Goal: Task Accomplishment & Management: Manage account settings

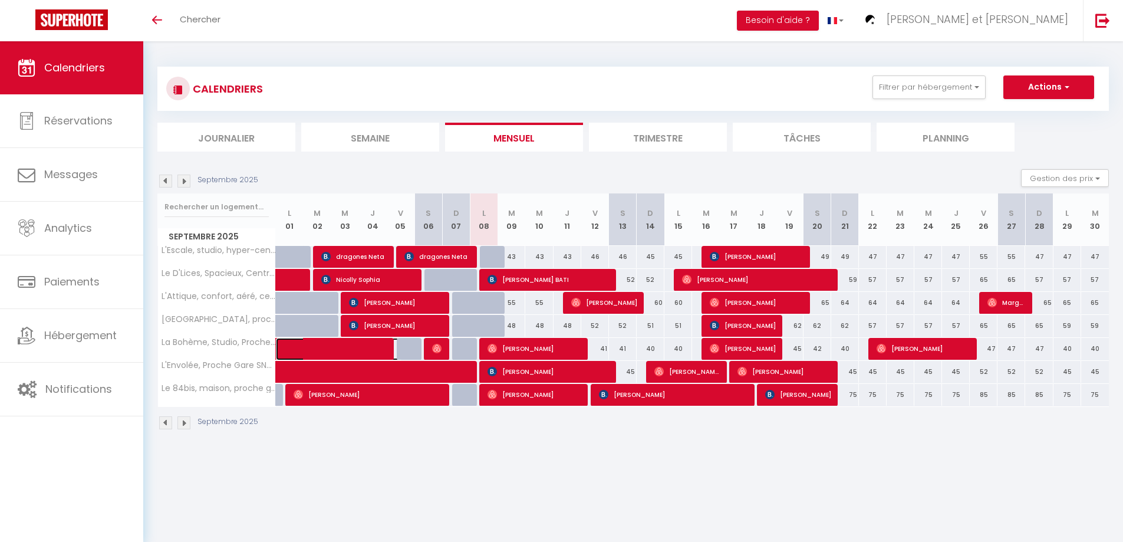
click at [364, 348] on span at bounding box center [348, 349] width 108 height 22
select select "OK"
select select "1"
select select "0"
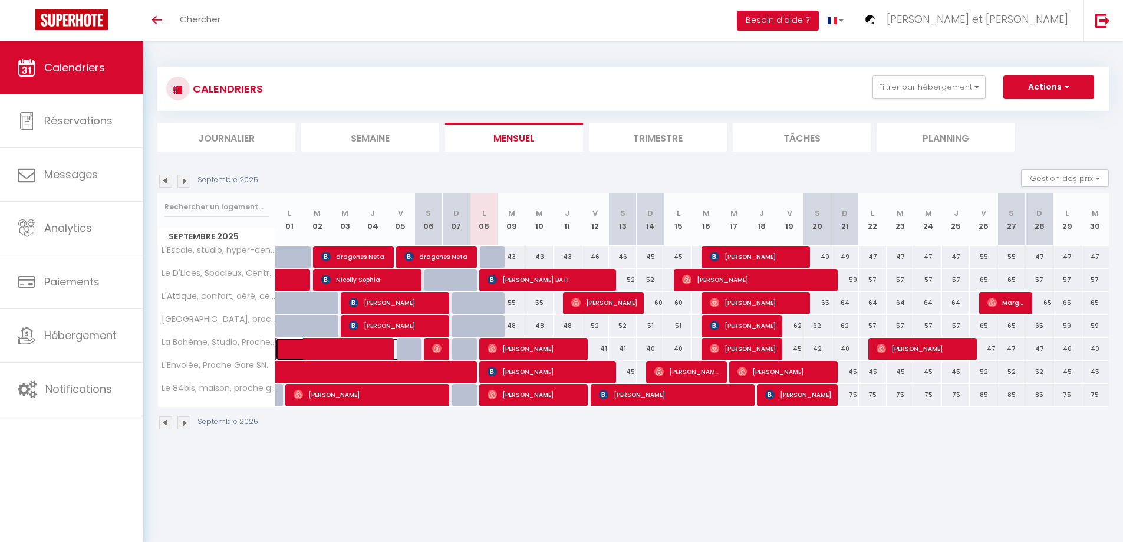
select select "1"
select select
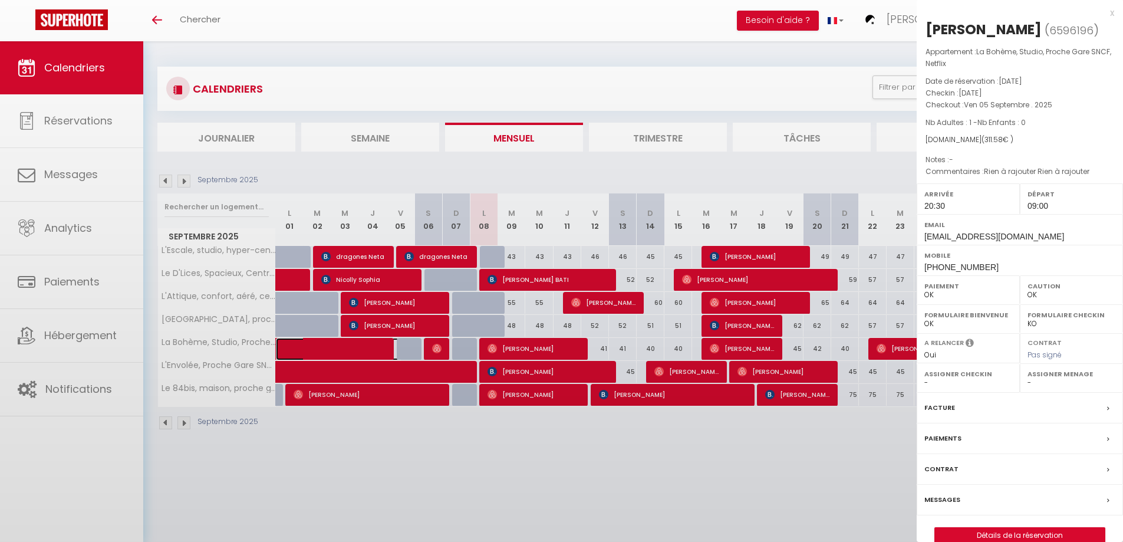
select select "50747"
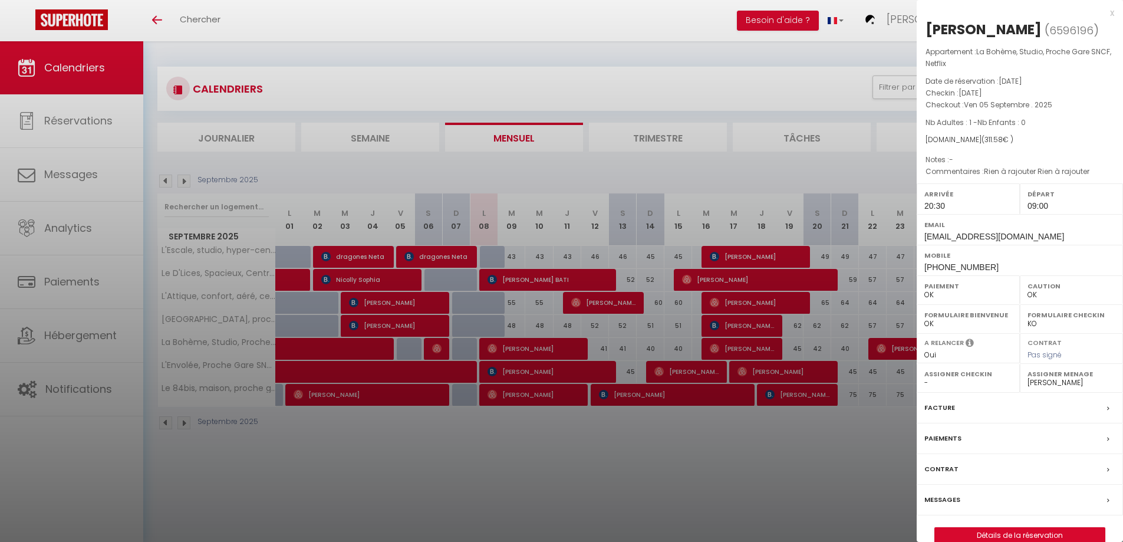
click at [814, 494] on div at bounding box center [561, 271] width 1123 height 542
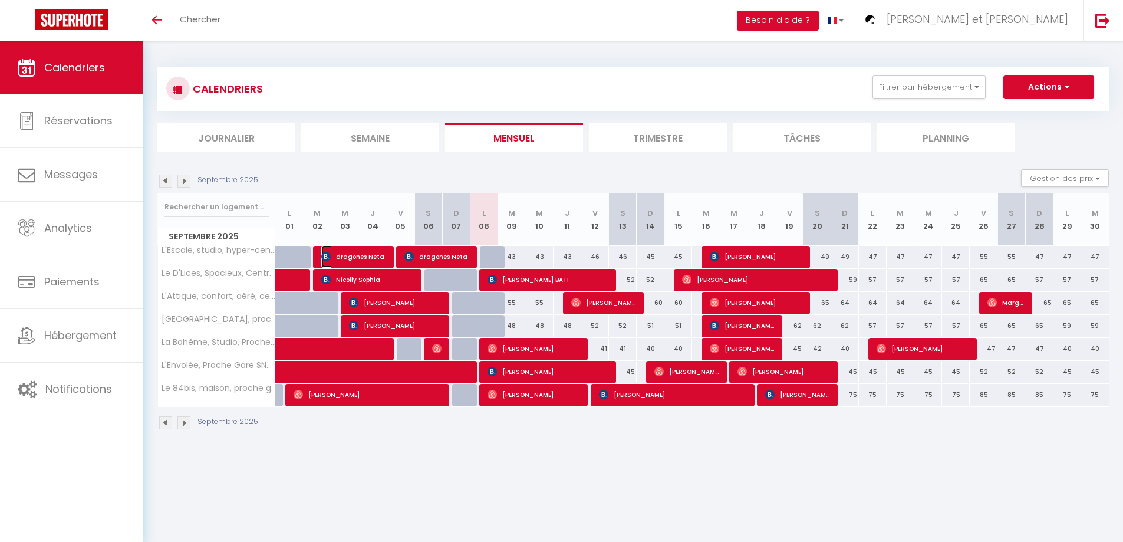
click at [360, 254] on span "dragones Neta" at bounding box center [353, 256] width 65 height 22
select select
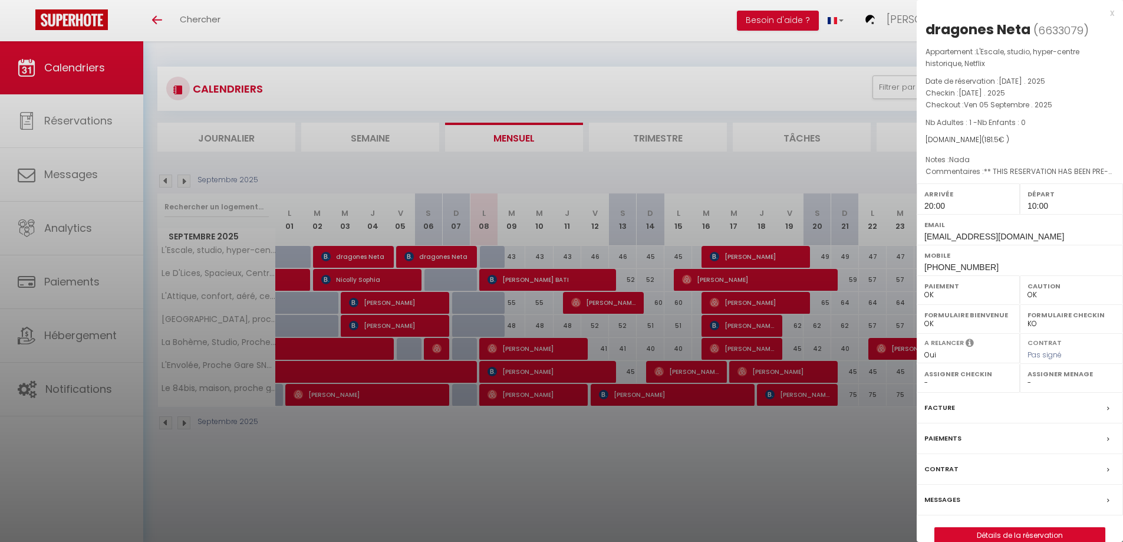
click at [942, 499] on label "Messages" at bounding box center [943, 500] width 36 height 12
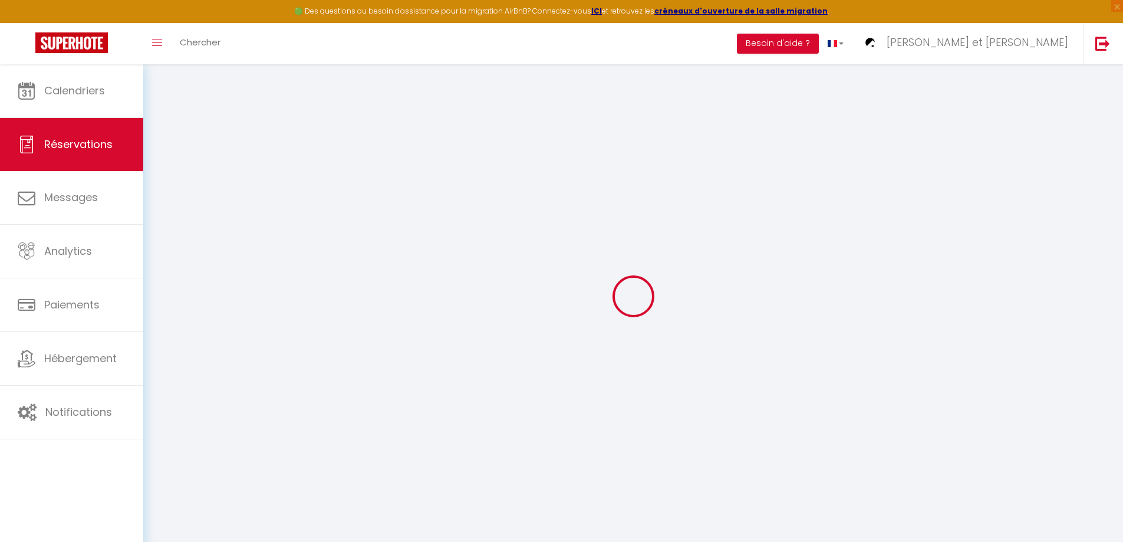
select select
checkbox input "false"
type textarea "** THIS RESERVATION HAS BEEN PRE-PAID ** BOOKING NOTE : Payment charge is EUR 2…"
type textarea "Nada"
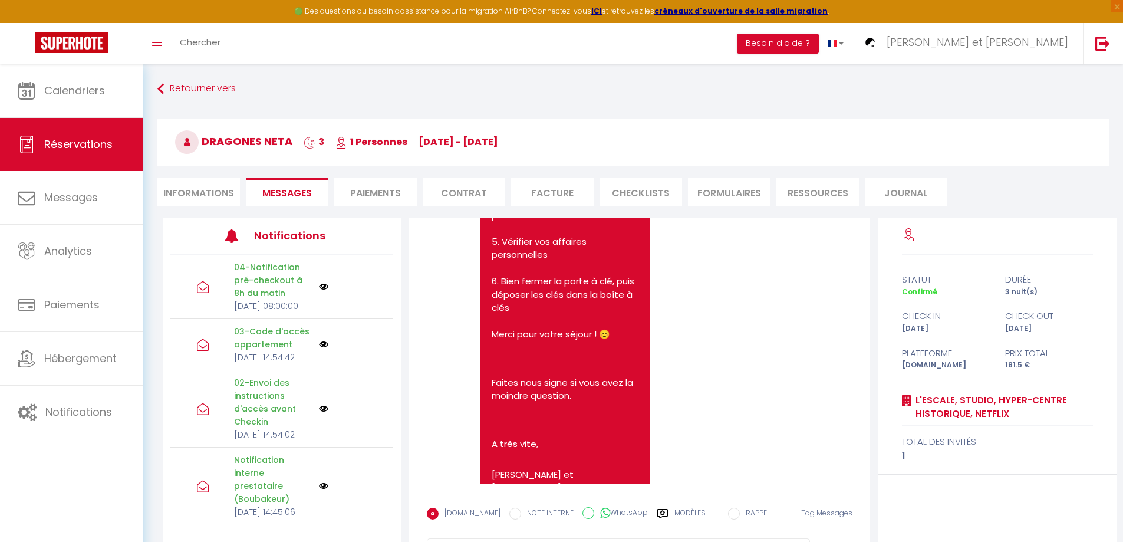
scroll to position [3774, 0]
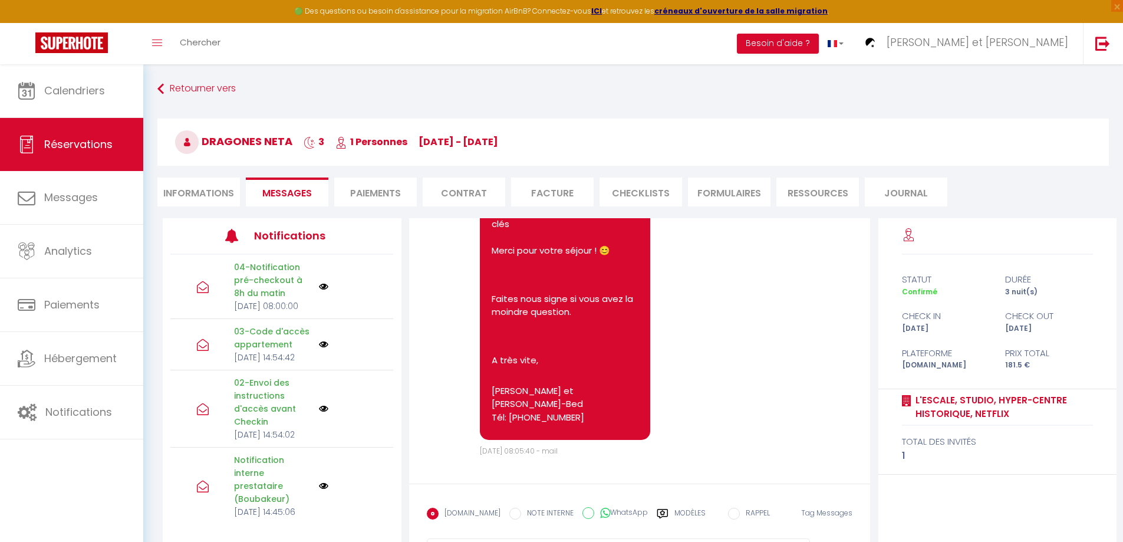
click at [675, 508] on label "Modèles" at bounding box center [690, 518] width 31 height 21
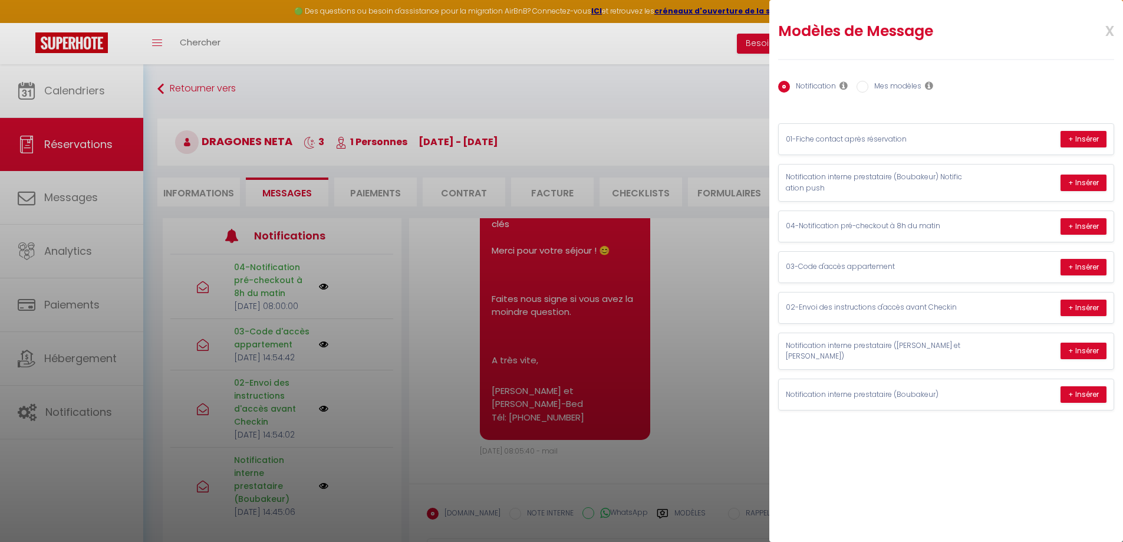
click at [861, 89] on input "Mes modèles" at bounding box center [863, 87] width 12 height 12
radio input "true"
radio input "false"
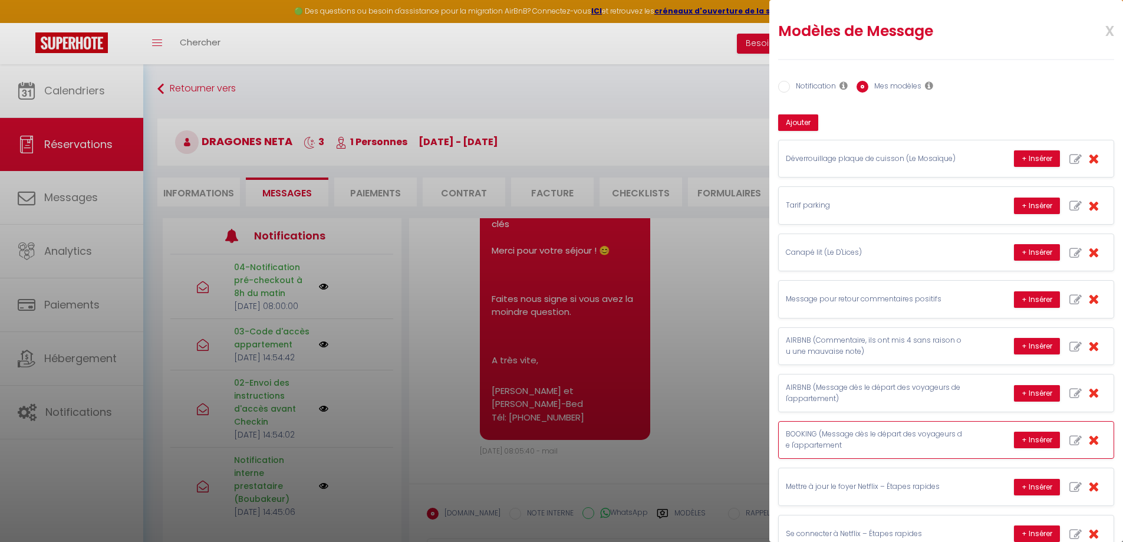
click at [876, 447] on p "BOOKING (Message dès le départ des voyageurs de l'appartement" at bounding box center [874, 440] width 177 height 22
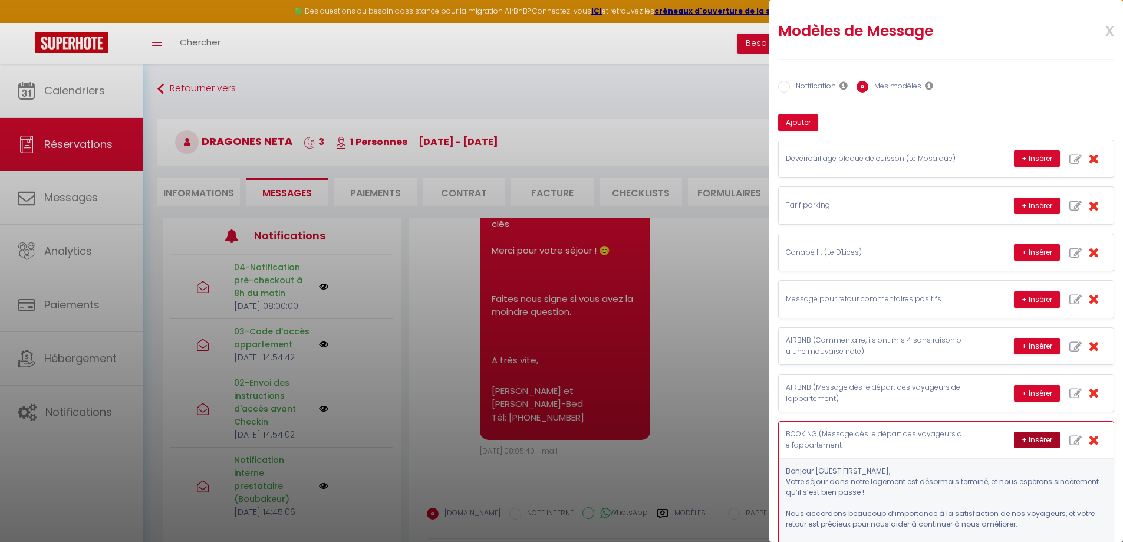
click at [1015, 440] on button "+ Insérer" at bounding box center [1037, 440] width 46 height 17
type textarea "Bonjour dragones, Votre séjour dans notre logement est désormais terminé, et no…"
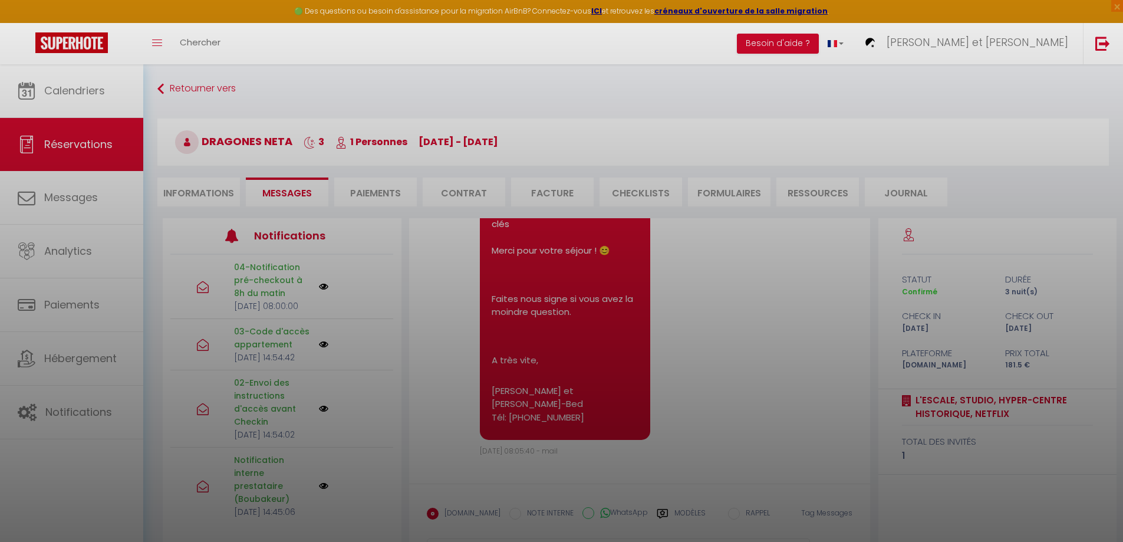
scroll to position [64, 0]
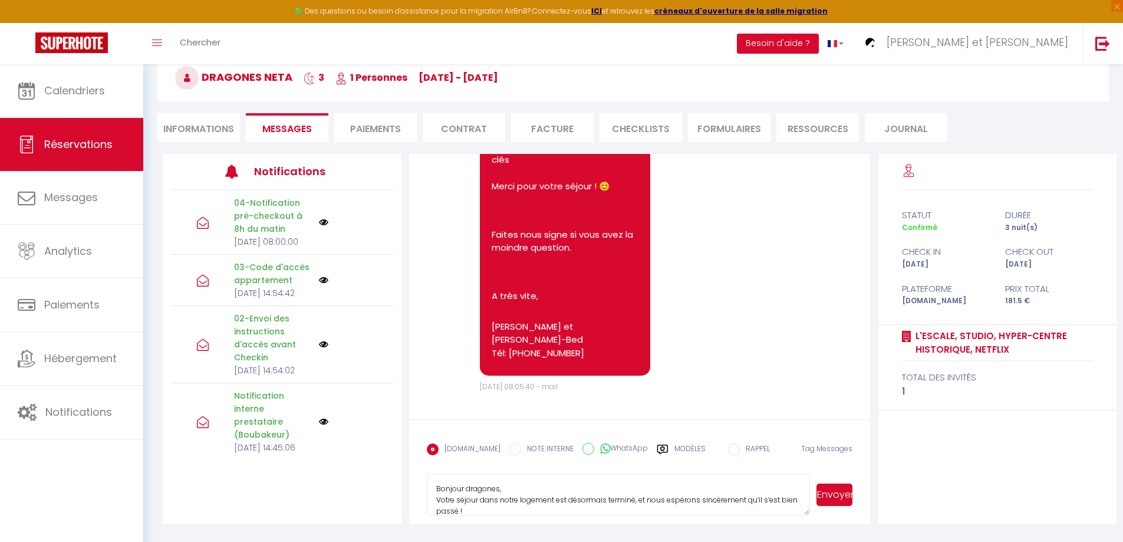
click at [831, 493] on button "Envoyer" at bounding box center [835, 495] width 36 height 22
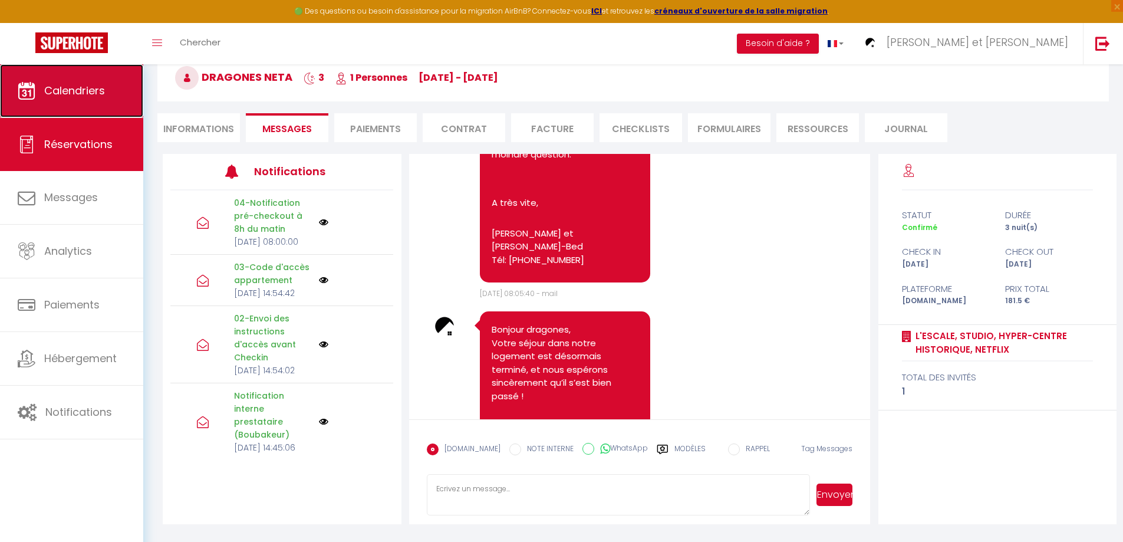
click at [78, 85] on span "Calendriers" at bounding box center [74, 90] width 61 height 15
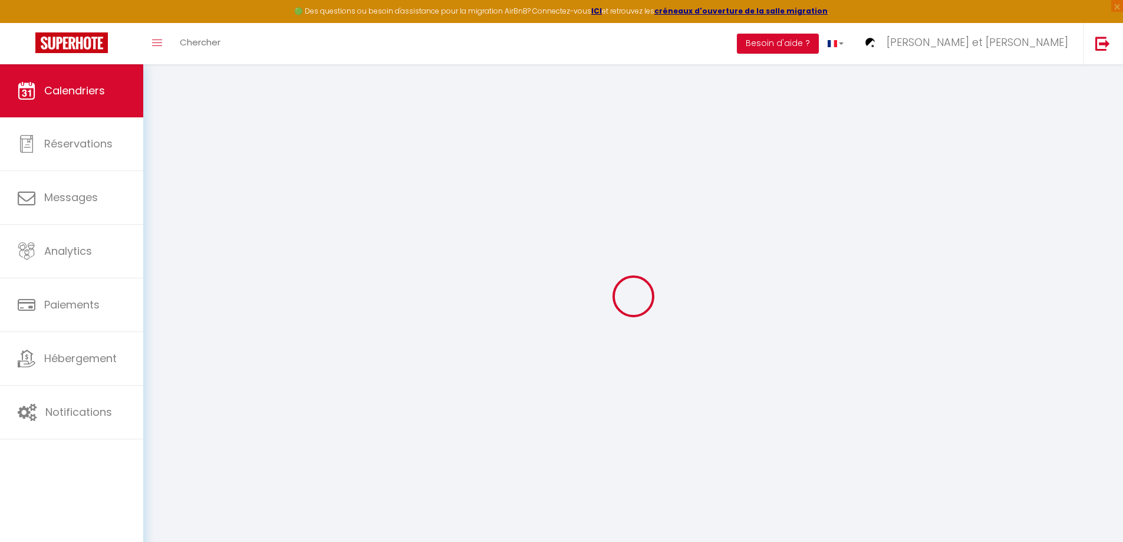
select select
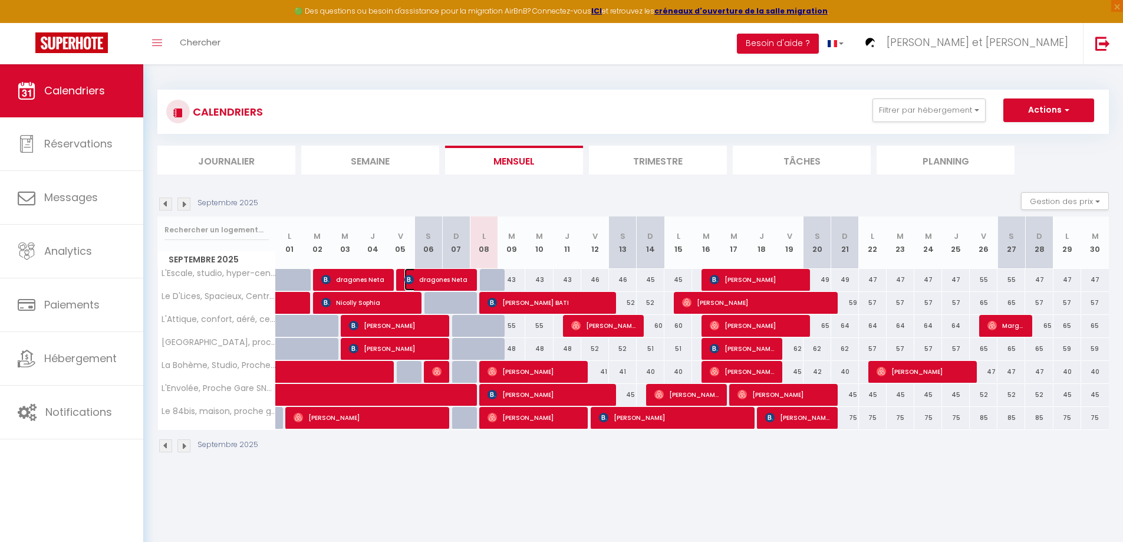
click at [428, 278] on span "dragones Neta" at bounding box center [436, 279] width 65 height 22
select select "OK"
select select "0"
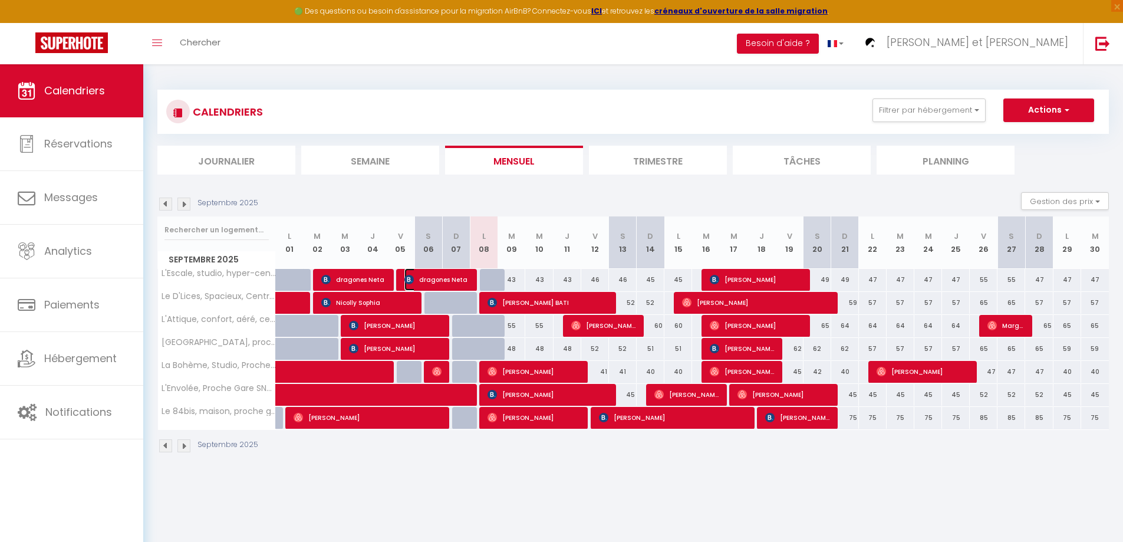
select select "1"
select select
select select "44932"
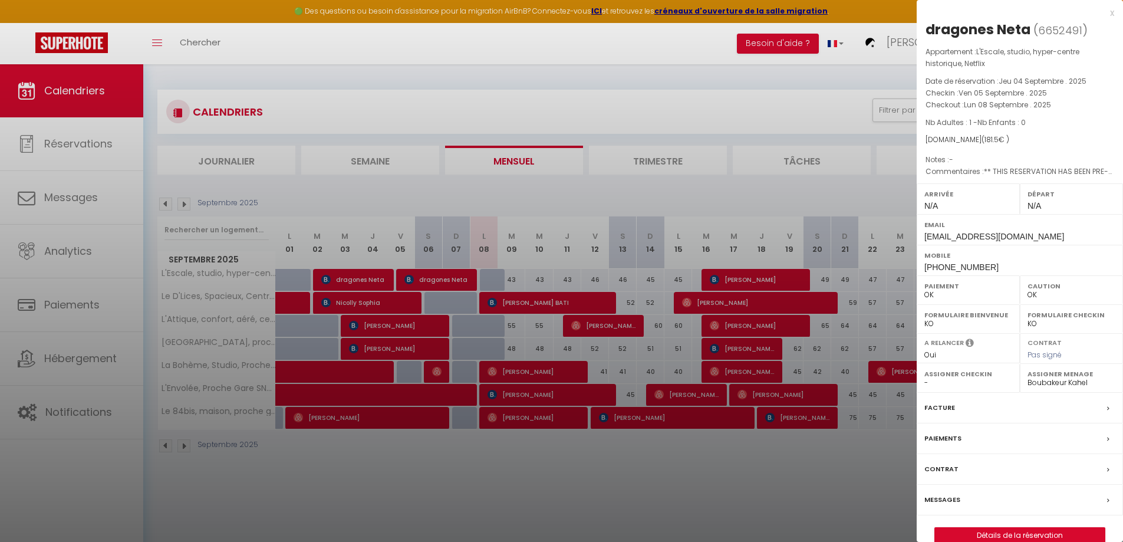
click at [945, 498] on label "Messages" at bounding box center [943, 500] width 36 height 12
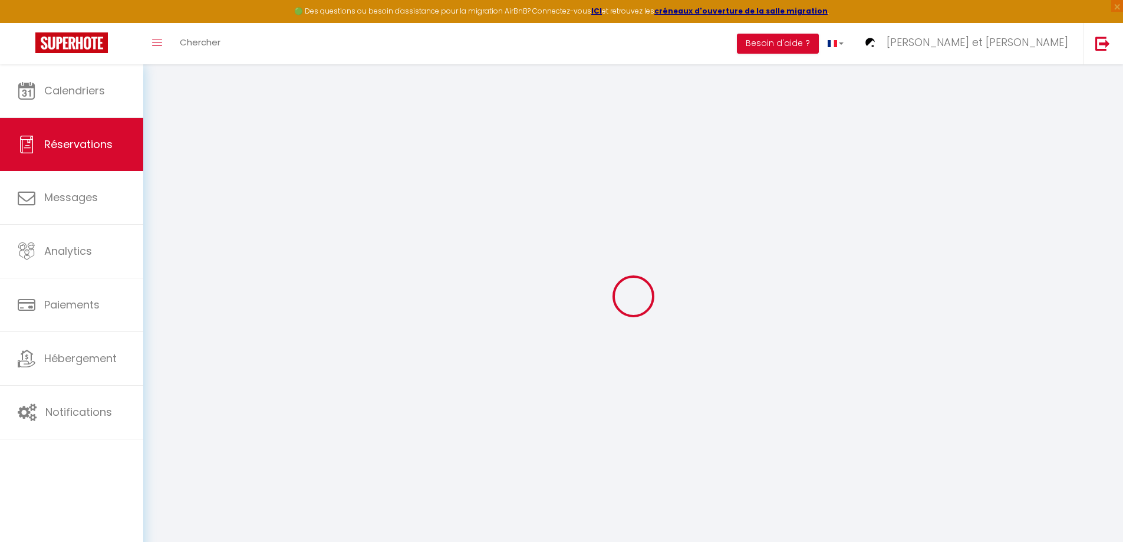
select select
checkbox input "false"
type textarea "** THIS RESERVATION HAS BEEN PRE-PAID ** BOOKING NOTE : Payment charge is EUR 2…"
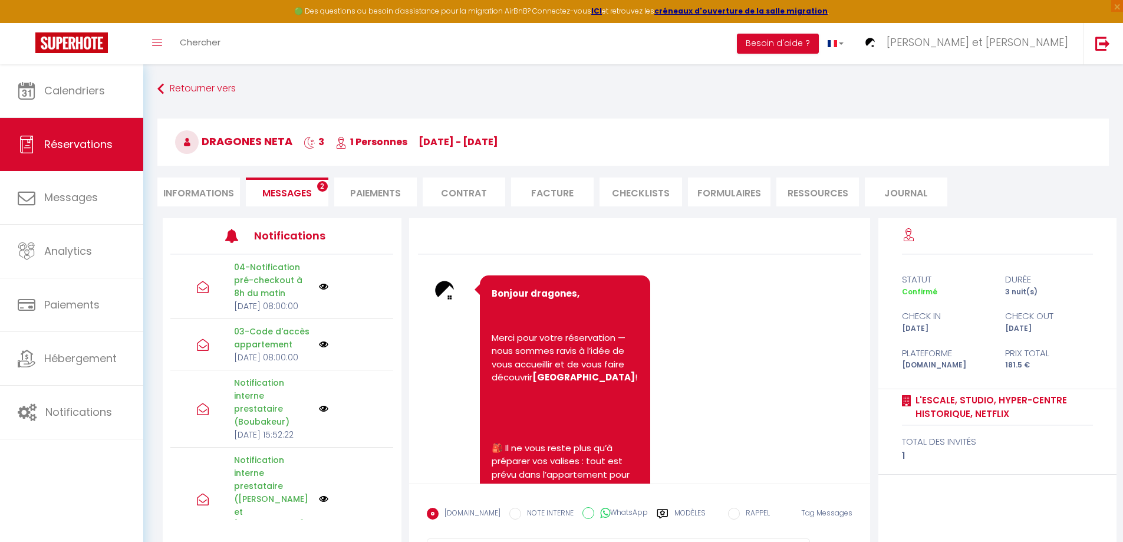
scroll to position [3498, 0]
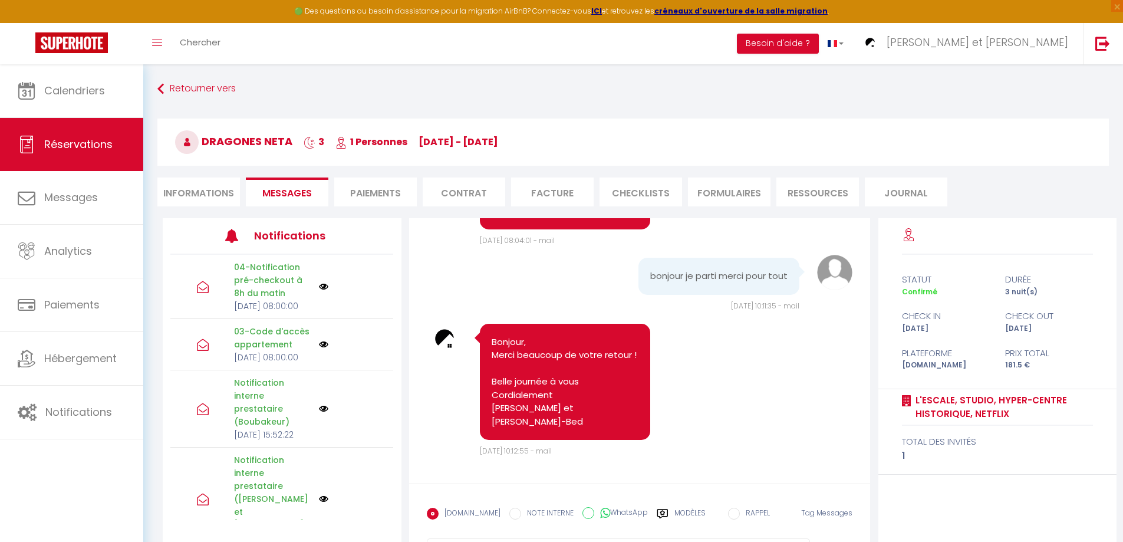
click at [680, 511] on label "Modèles" at bounding box center [690, 518] width 31 height 21
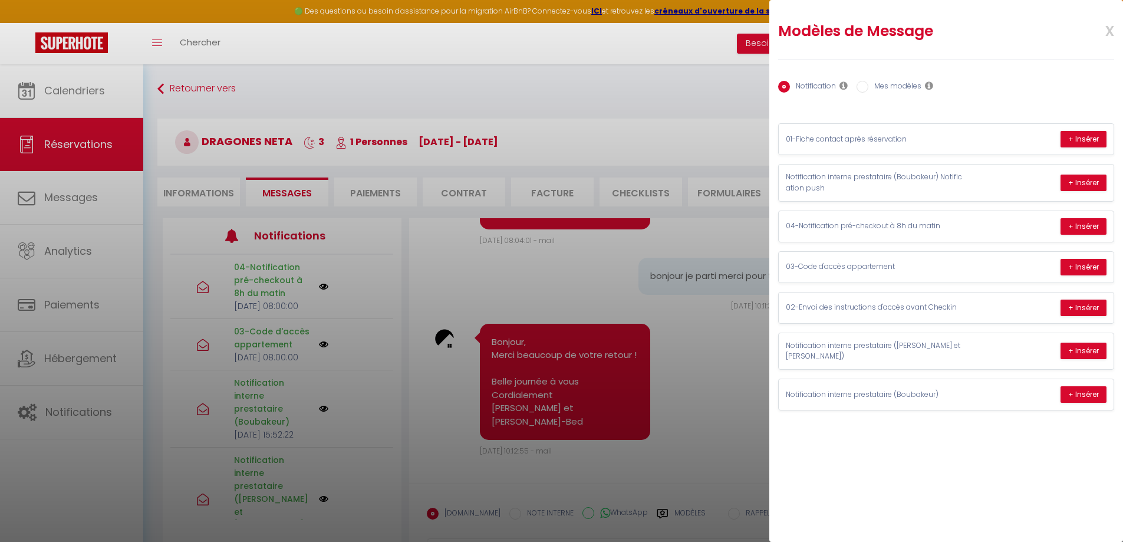
click at [860, 85] on input "Mes modèles" at bounding box center [863, 87] width 12 height 12
radio input "true"
radio input "false"
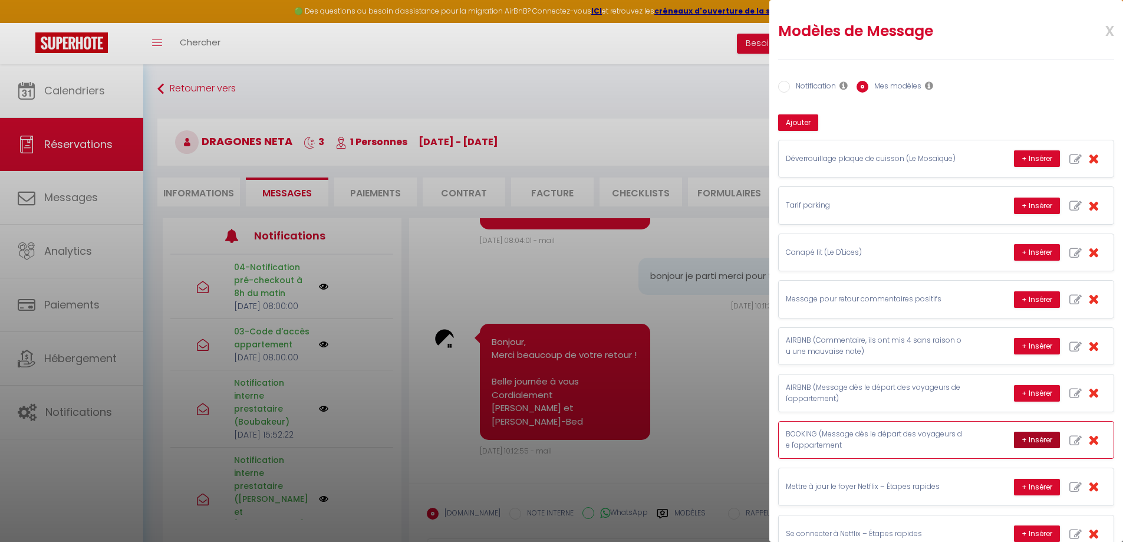
click at [1025, 436] on button "+ Insérer" at bounding box center [1037, 440] width 46 height 17
type textarea "Bonjour dragones, Votre séjour dans notre logement est désormais terminé, et no…"
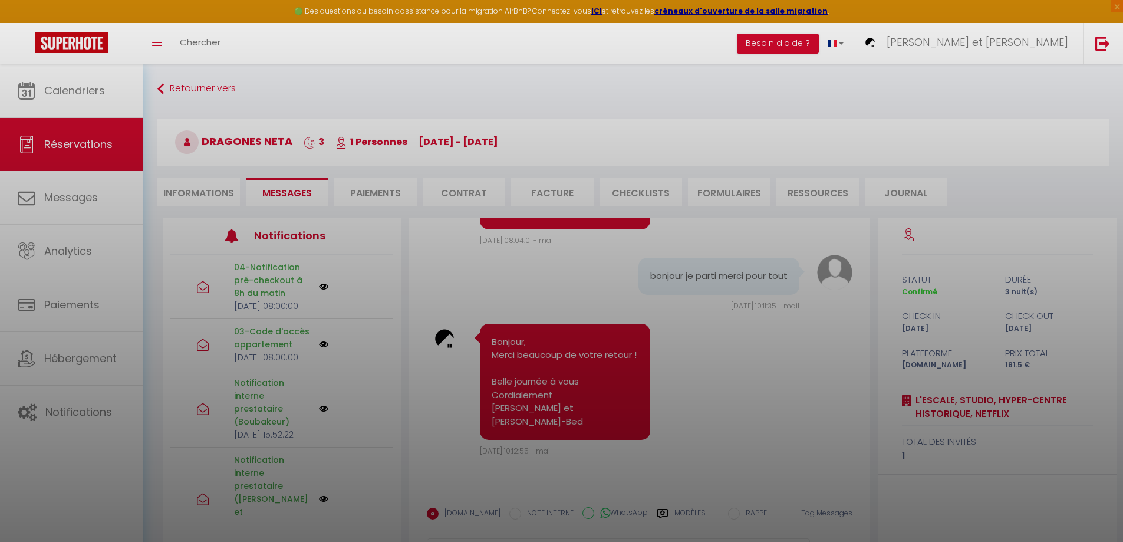
scroll to position [64, 0]
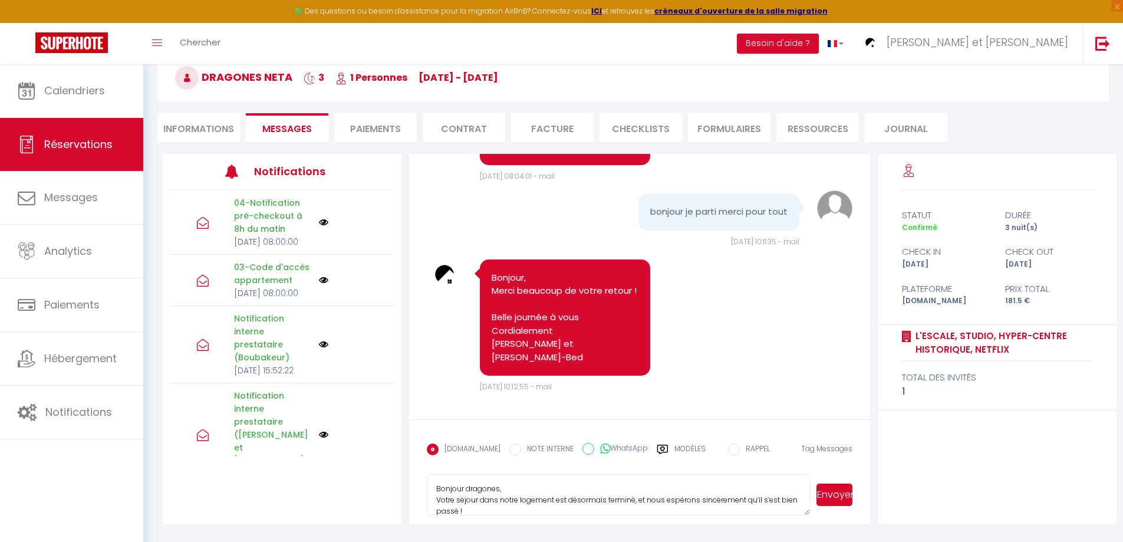
click at [843, 496] on button "Envoyer" at bounding box center [835, 495] width 36 height 22
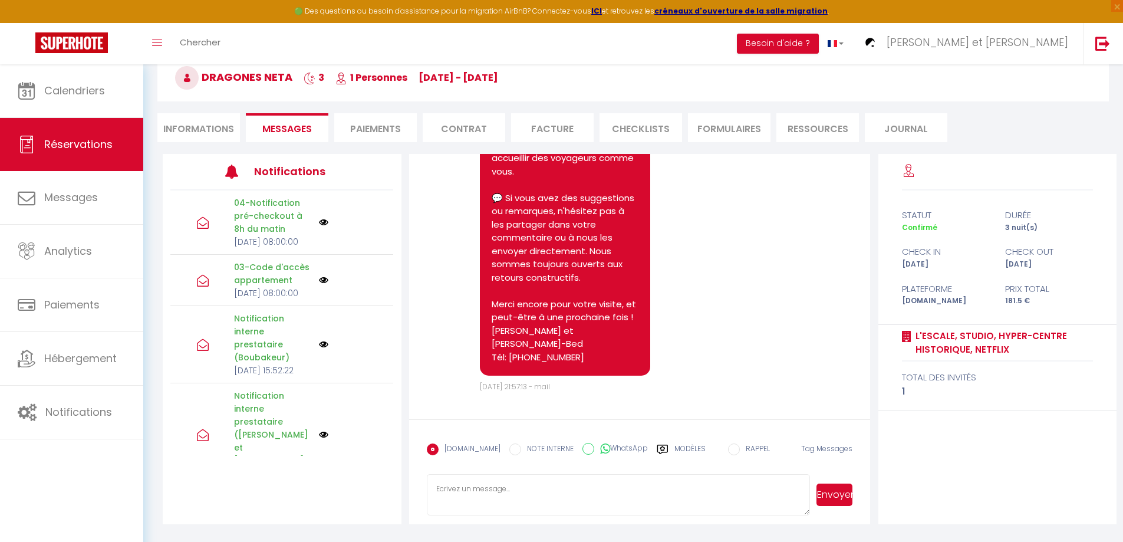
scroll to position [4094, 0]
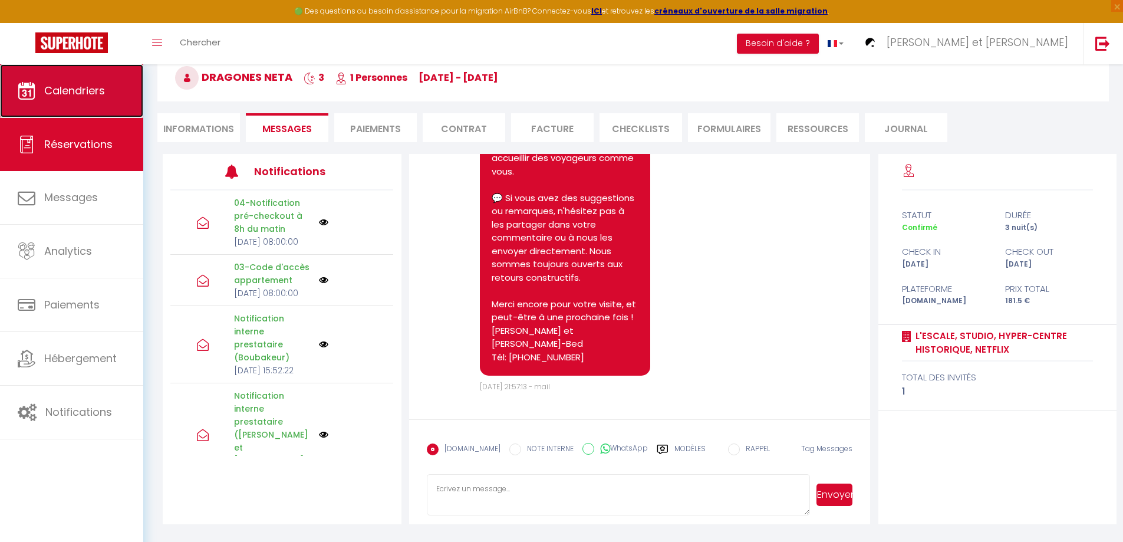
click at [98, 96] on span "Calendriers" at bounding box center [74, 90] width 61 height 15
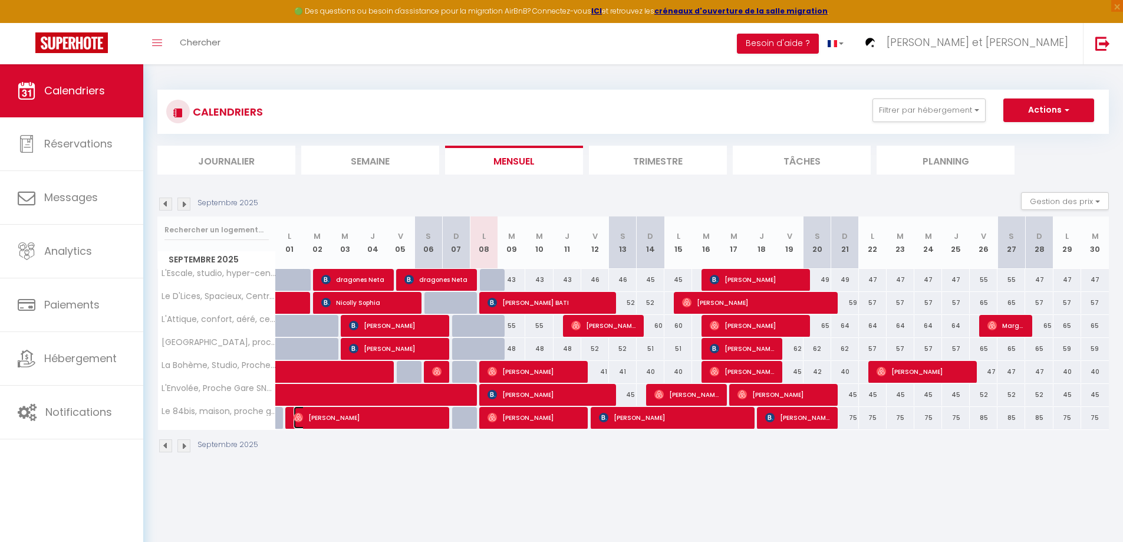
click at [399, 416] on span "[PERSON_NAME]" at bounding box center [368, 417] width 148 height 22
select select "OK"
select select "1"
select select "0"
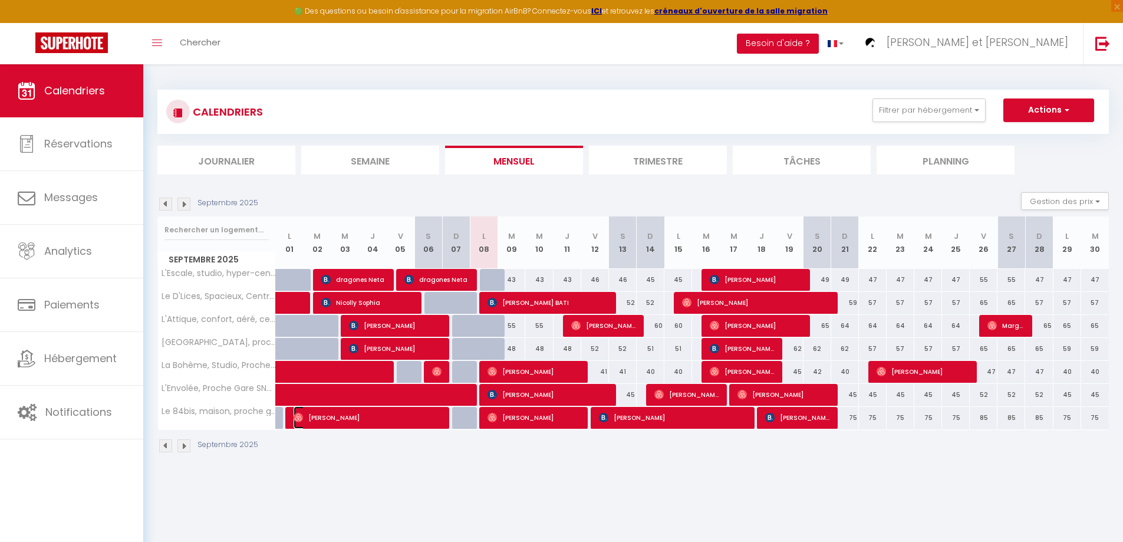
select select "1"
select select
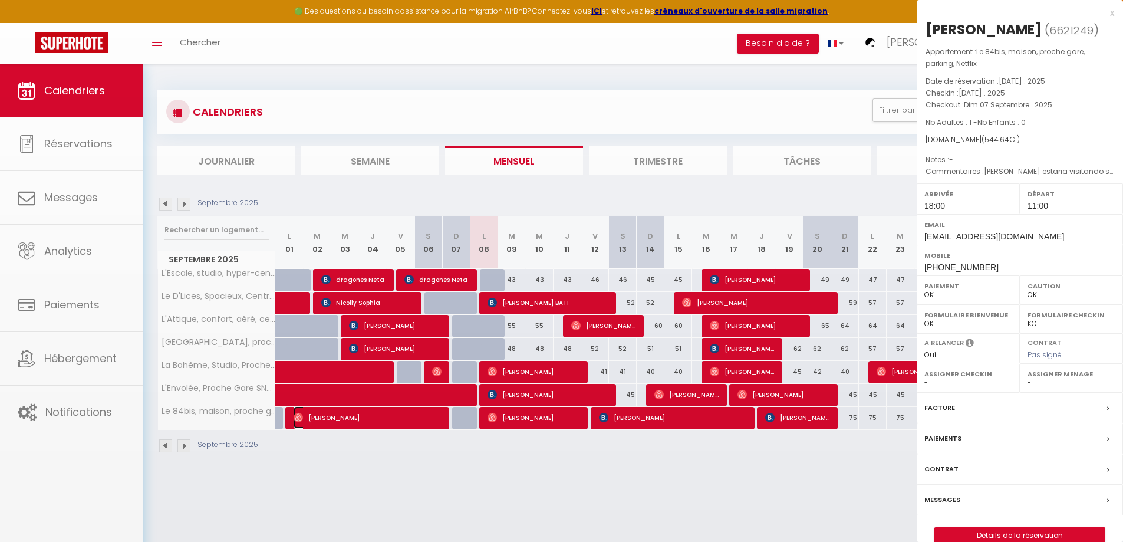
select select "50747"
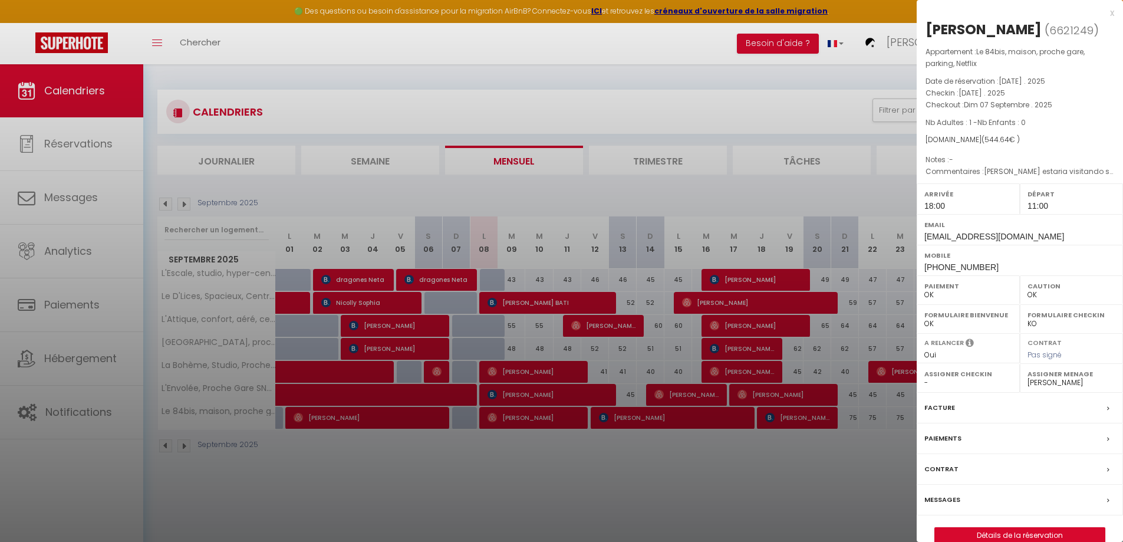
click at [949, 506] on label "Messages" at bounding box center [943, 500] width 36 height 12
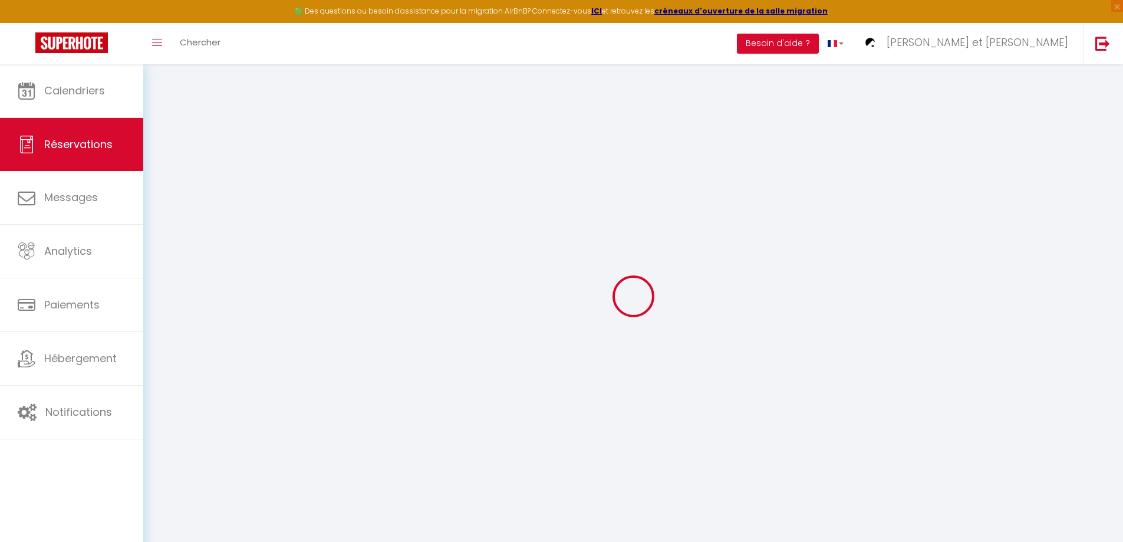
select select
checkbox input "false"
select select
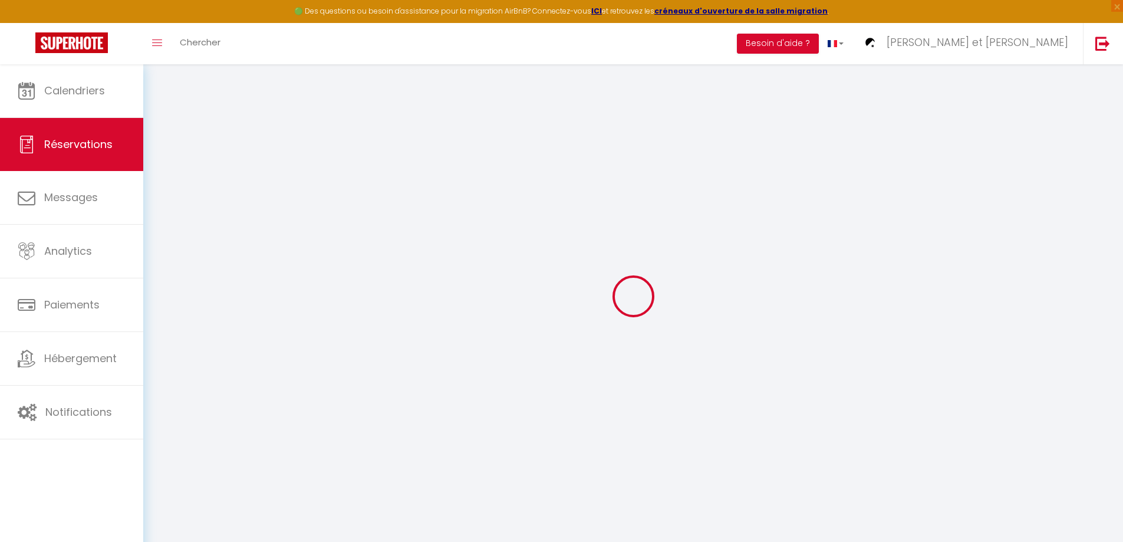
select select
checkbox input "false"
type textarea "[PERSON_NAME] estaria visitando seu espaço!"
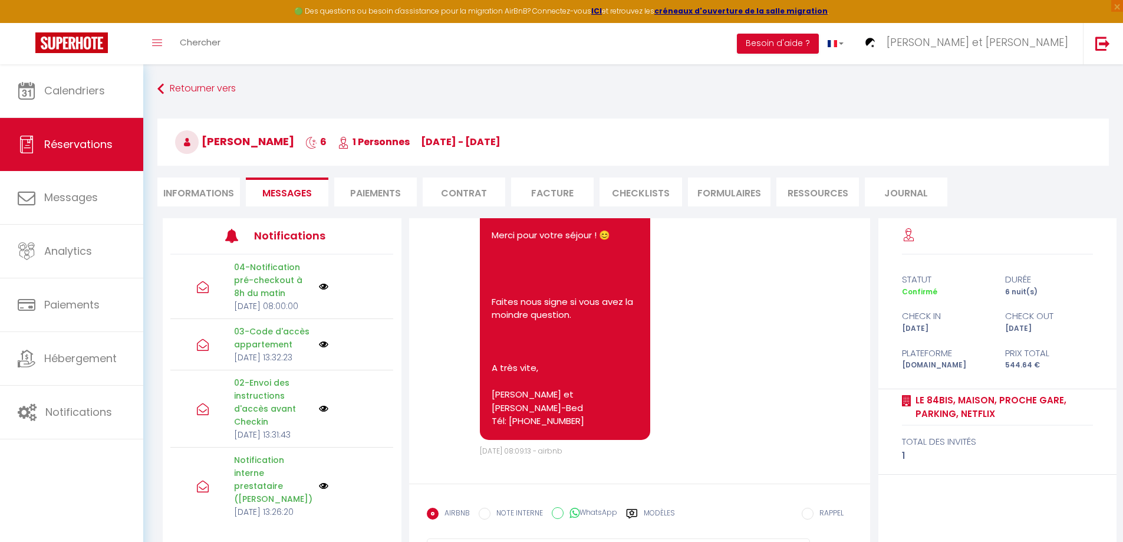
scroll to position [7114, 0]
click at [647, 512] on label "Modèles" at bounding box center [659, 518] width 31 height 21
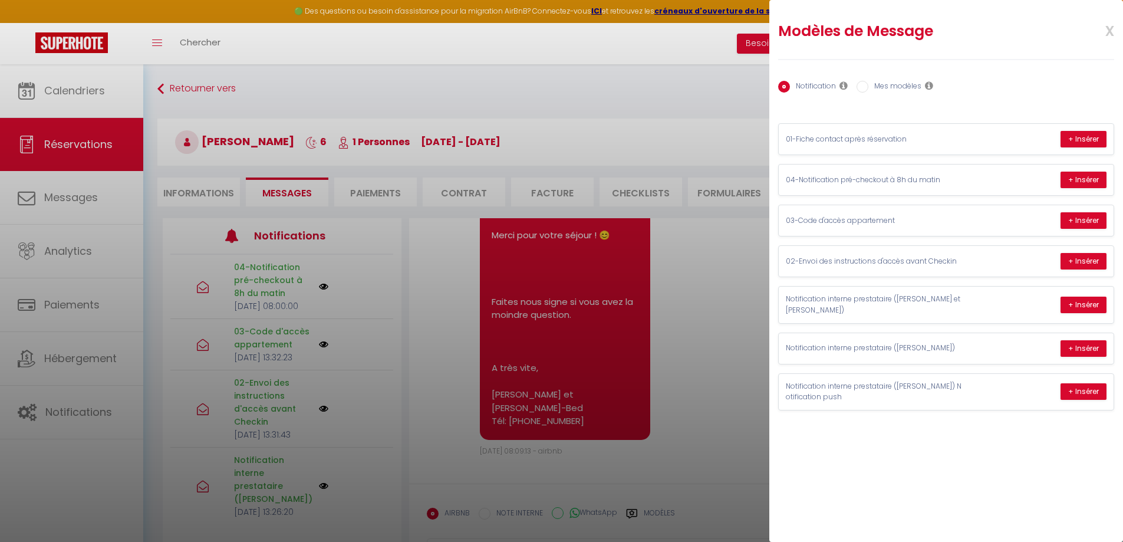
click at [864, 88] on input "Mes modèles" at bounding box center [863, 87] width 12 height 12
radio input "true"
radio input "false"
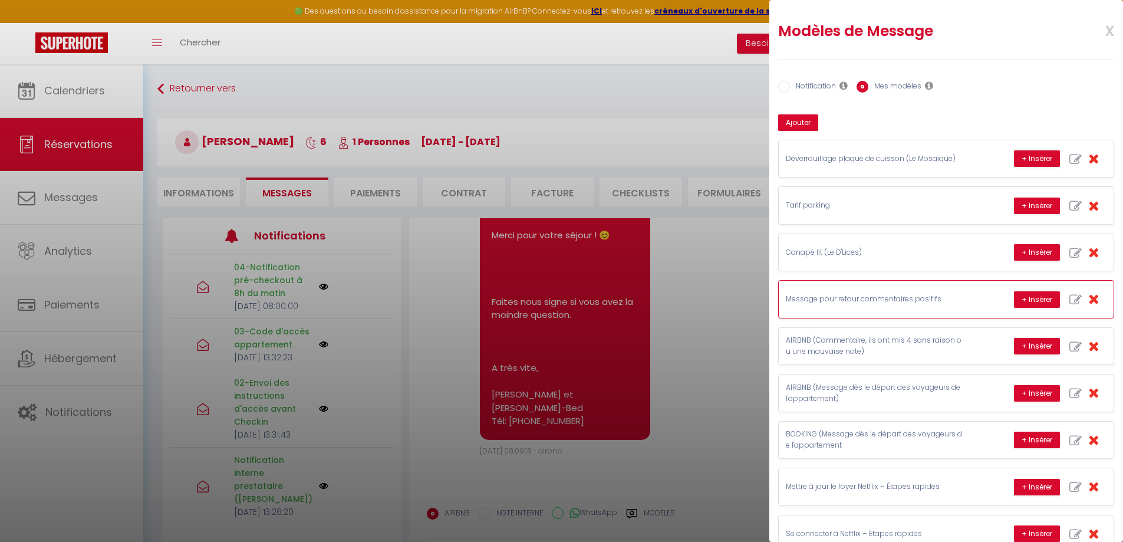
scroll to position [59, 0]
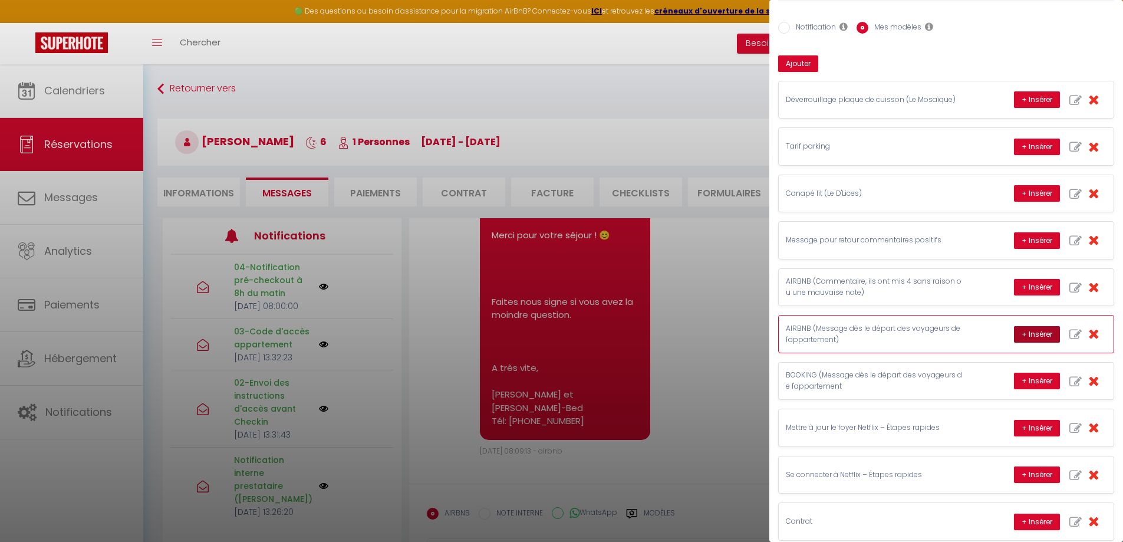
click at [1022, 336] on button "+ Insérer" at bounding box center [1037, 334] width 46 height 17
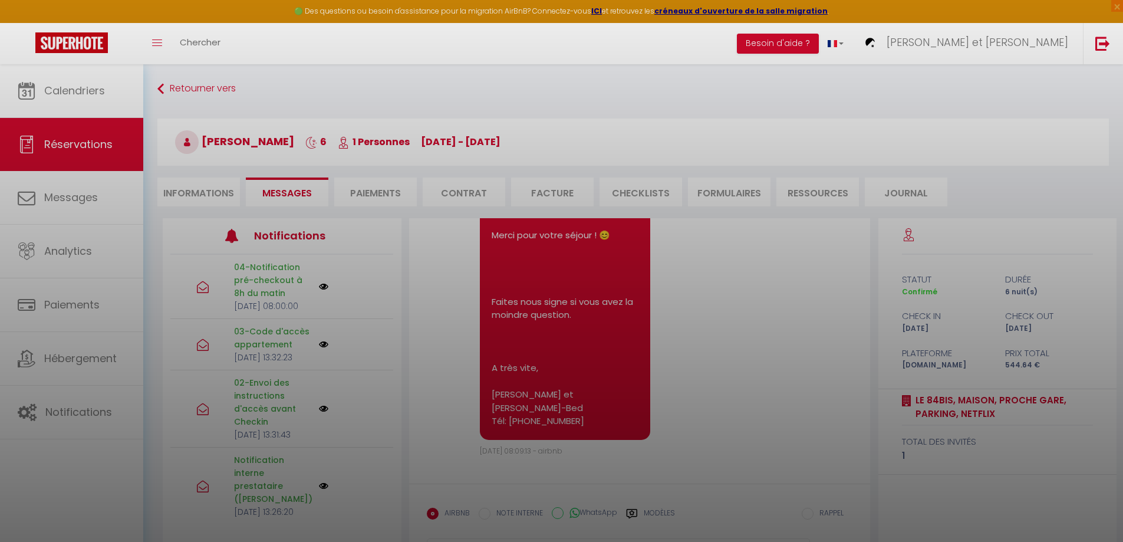
scroll to position [64, 0]
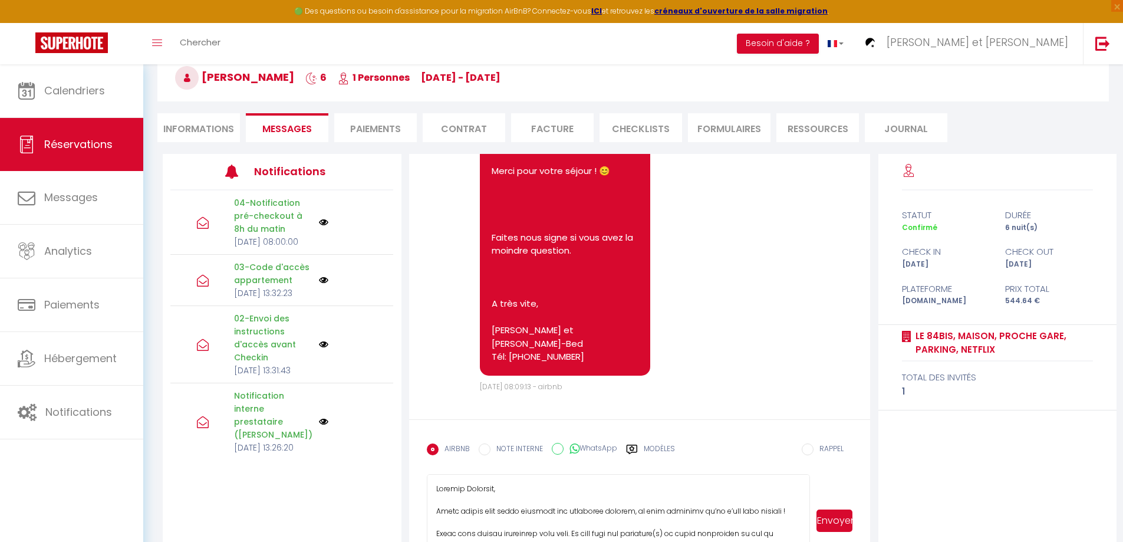
drag, startPoint x: 806, startPoint y: 512, endPoint x: 806, endPoint y: 565, distance: 52.5
click at [806, 478] on html "🟢 Des questions ou besoin d'assistance pour la migration AirBnB? Connectez-vous…" at bounding box center [561, 207] width 1123 height 542
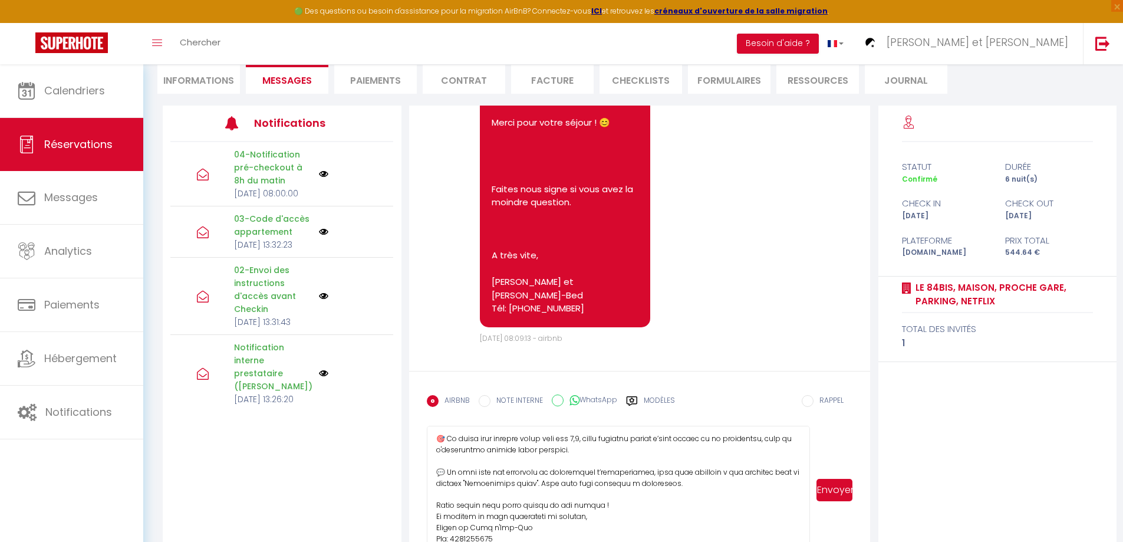
scroll to position [210, 0]
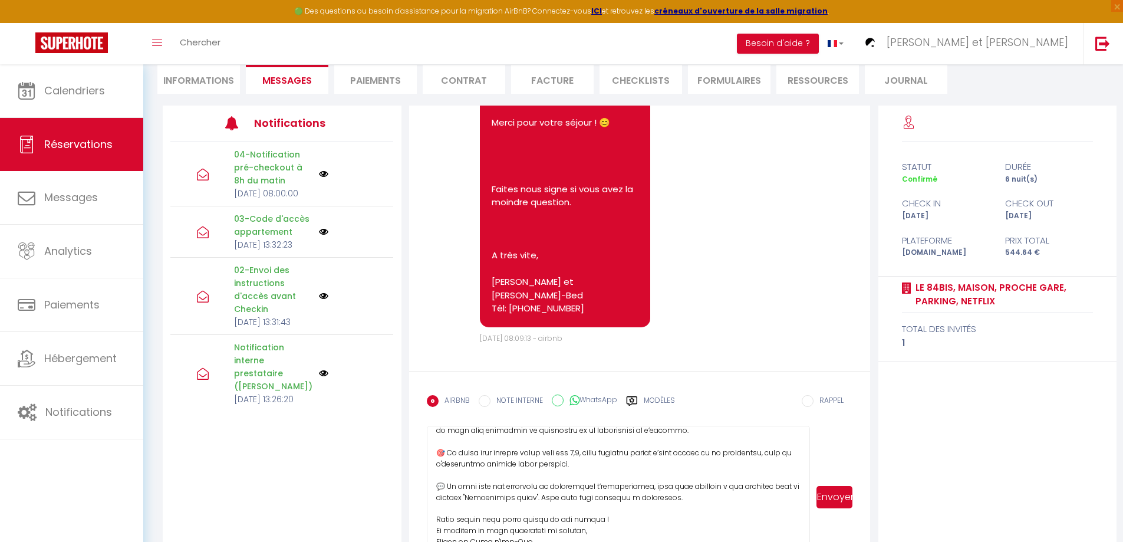
drag, startPoint x: 805, startPoint y: 528, endPoint x: 801, endPoint y: 565, distance: 36.9
click at [801, 429] on html "🟢 Des questions ou besoin d'assistance pour la migration AirBnB? Connectez-vous…" at bounding box center [561, 158] width 1123 height 542
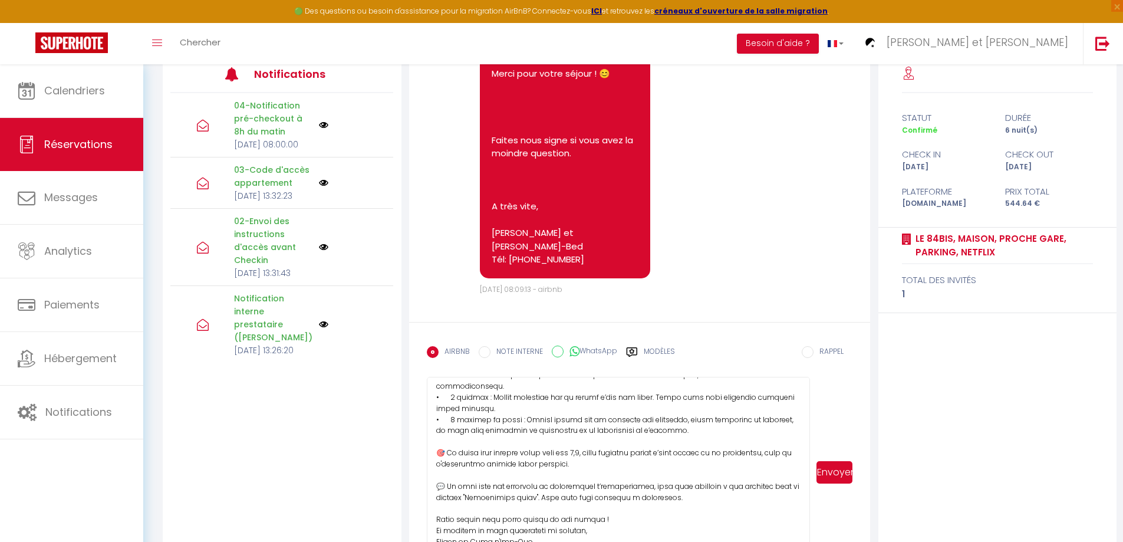
scroll to position [160, 0]
drag, startPoint x: 807, startPoint y: 515, endPoint x: 810, endPoint y: 565, distance: 50.2
click at [810, 380] on html "🟢 Des questions ou besoin d'assistance pour la migration AirBnB? Connectez-vous…" at bounding box center [561, 109] width 1123 height 542
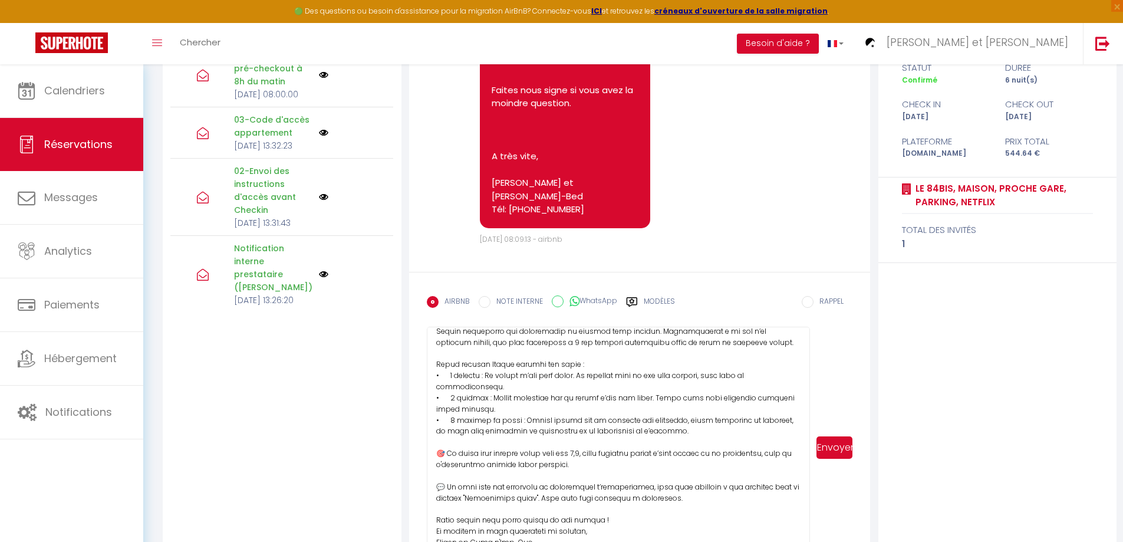
scroll to position [110, 0]
drag, startPoint x: 807, startPoint y: 515, endPoint x: 808, endPoint y: 565, distance: 49.5
click at [808, 330] on html "🟢 Des questions ou besoin d'assistance pour la migration AirBnB? Connectez-vous…" at bounding box center [561, 59] width 1123 height 542
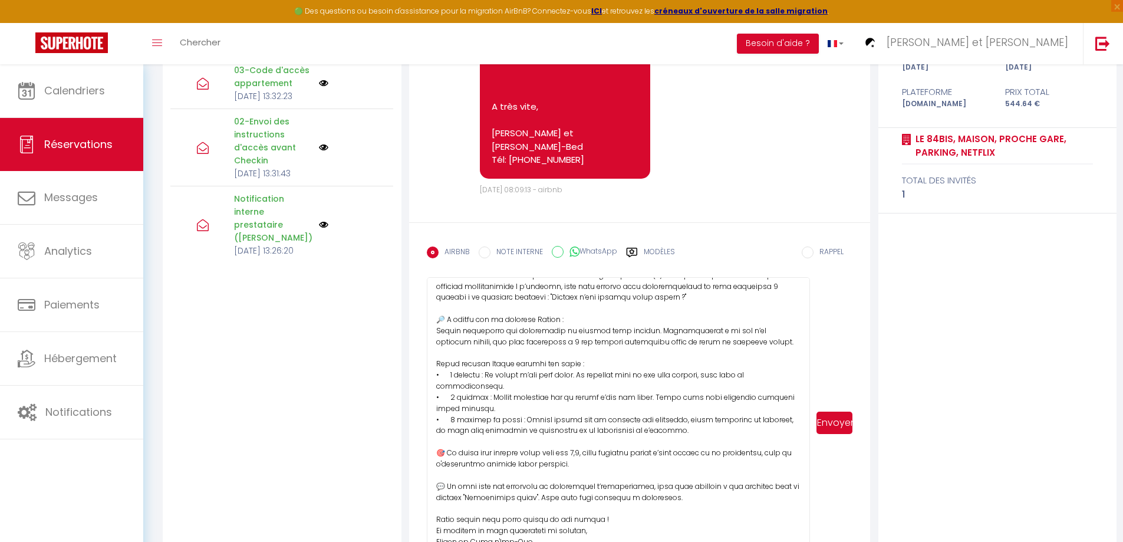
scroll to position [61, 0]
drag, startPoint x: 805, startPoint y: 516, endPoint x: 803, endPoint y: 565, distance: 49.0
click at [803, 281] on html "🟢 Des questions ou besoin d'assistance pour la migration AirBnB? Connectez-vous…" at bounding box center [561, 10] width 1123 height 542
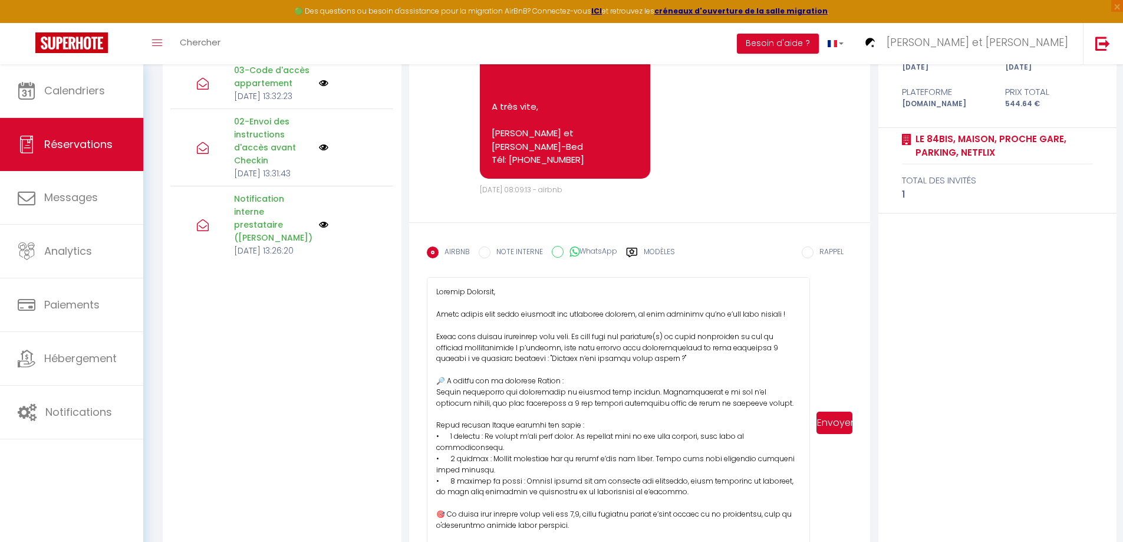
scroll to position [59, 0]
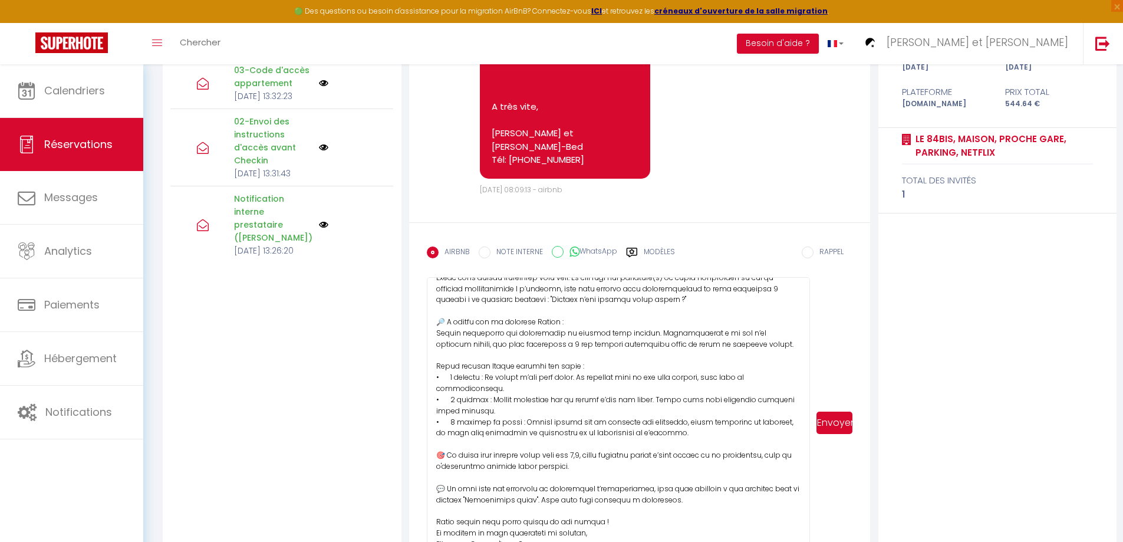
drag, startPoint x: 600, startPoint y: 466, endPoint x: 435, endPoint y: 369, distance: 192.4
click at [435, 369] on textarea at bounding box center [619, 422] width 384 height 291
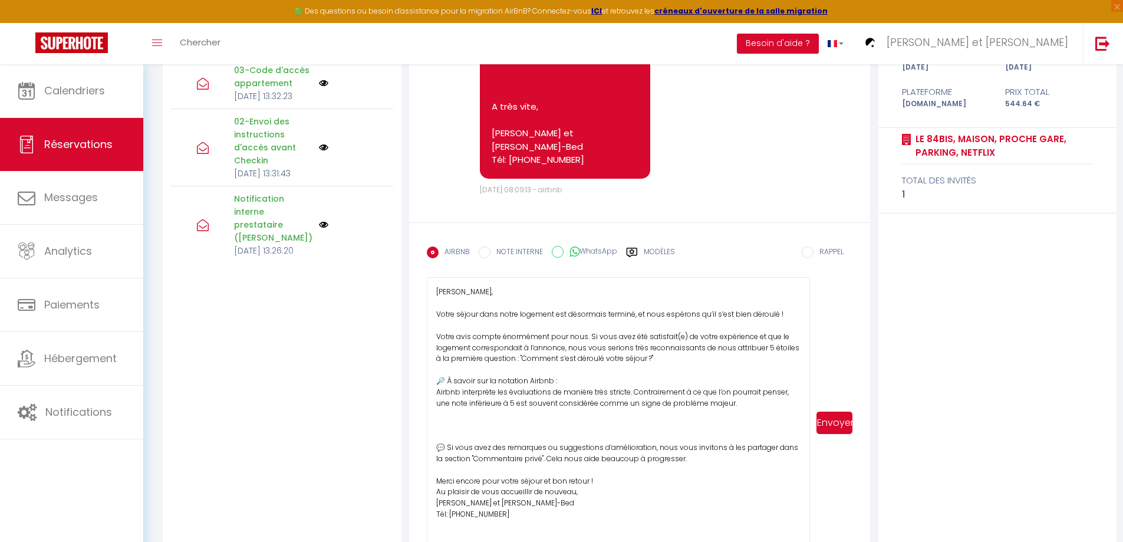
scroll to position [0, 0]
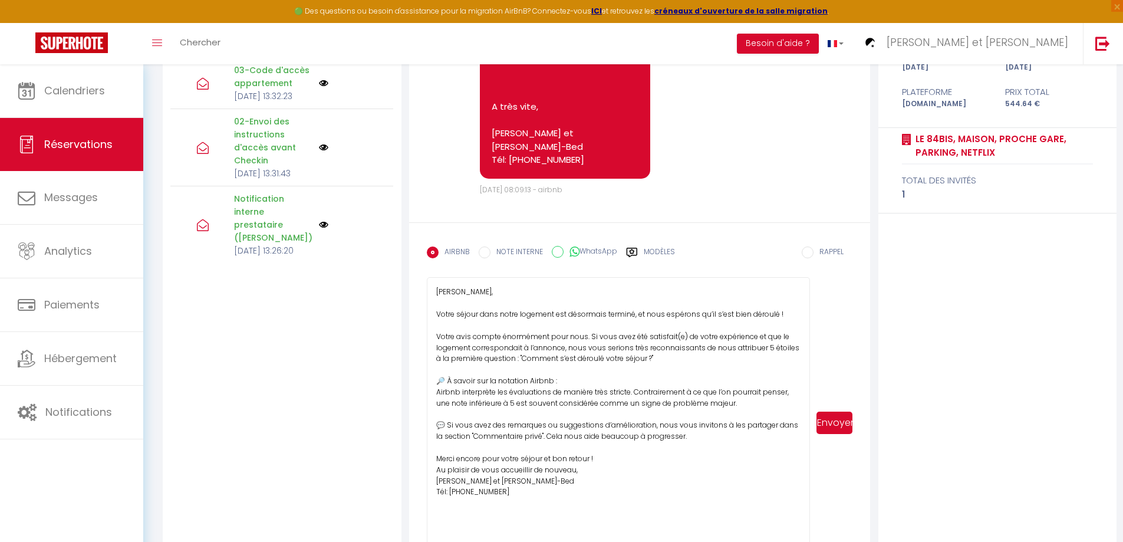
drag, startPoint x: 722, startPoint y: 397, endPoint x: 429, endPoint y: 380, distance: 293.6
click at [429, 380] on textarea "[PERSON_NAME], Votre séjour dans notre logement est désormais terminé, et nous …" at bounding box center [619, 422] width 384 height 291
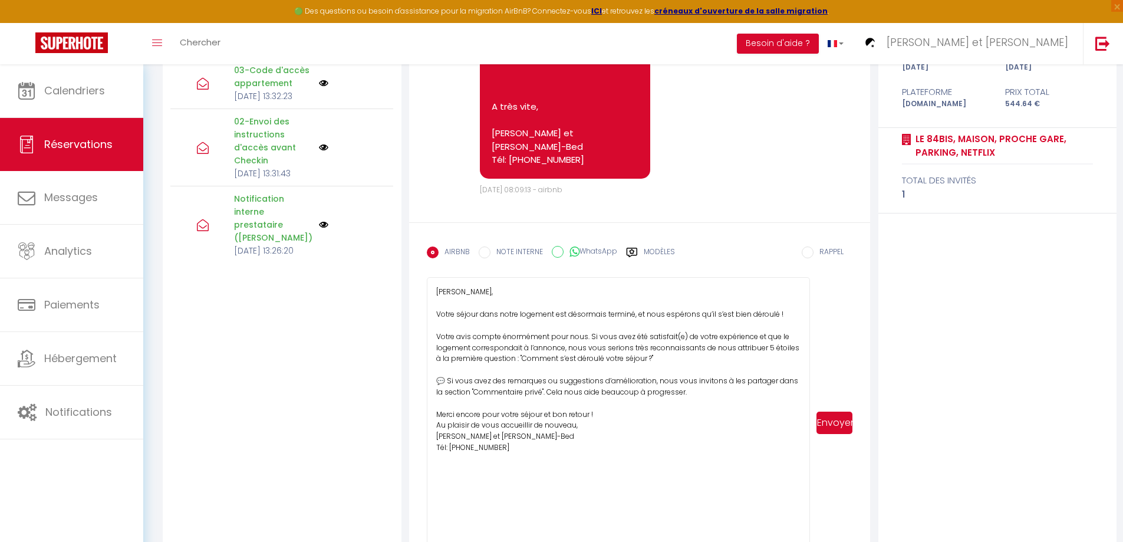
click at [682, 334] on textarea "[PERSON_NAME], Votre séjour dans notre logement est désormais terminé, et nous …" at bounding box center [619, 422] width 384 height 291
type textarea "[PERSON_NAME], Votre séjour dans notre logement est désormais terminé, et nous …"
click at [833, 423] on button "Envoyer" at bounding box center [835, 423] width 36 height 22
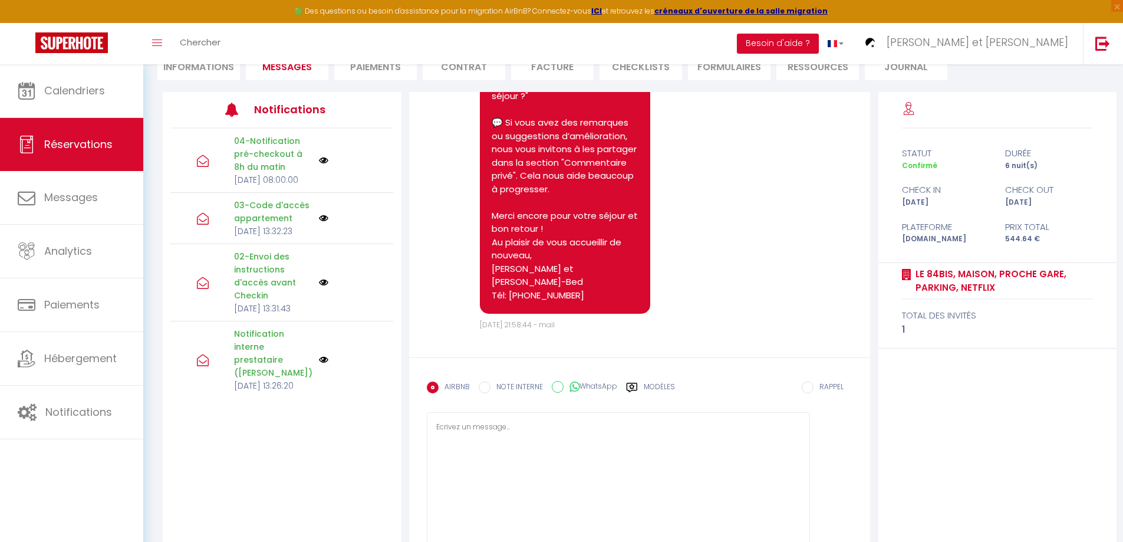
scroll to position [7563, 0]
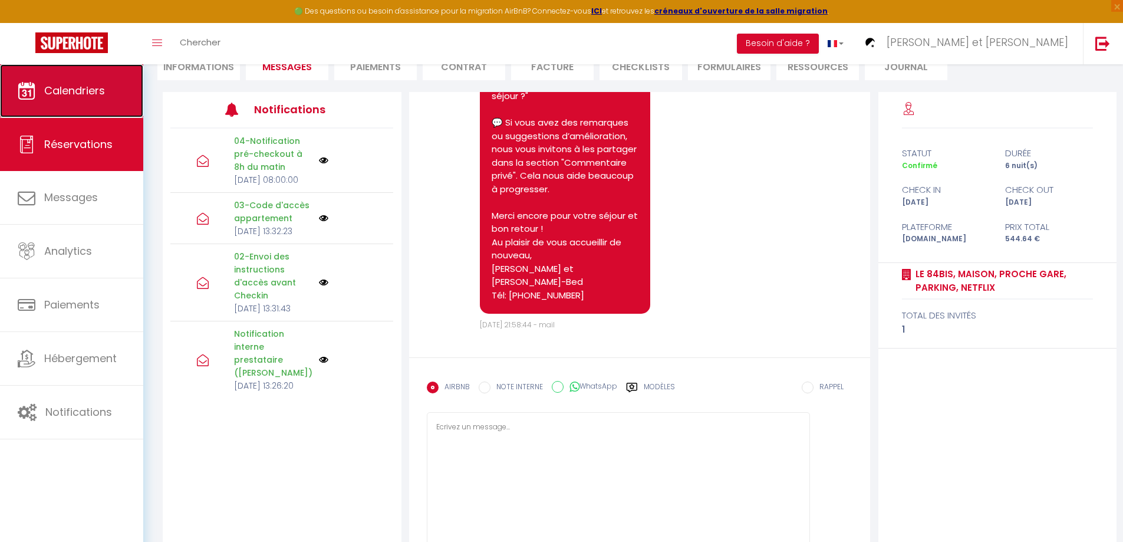
click at [58, 93] on span "Calendriers" at bounding box center [74, 90] width 61 height 15
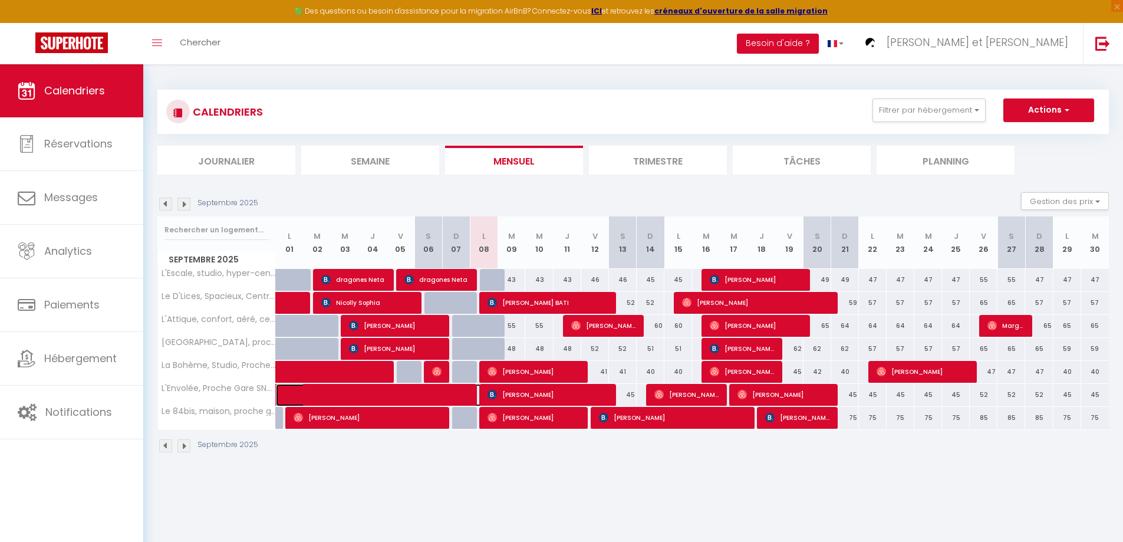
click at [383, 394] on span at bounding box center [389, 395] width 190 height 22
select select "OK"
select select "1"
select select "0"
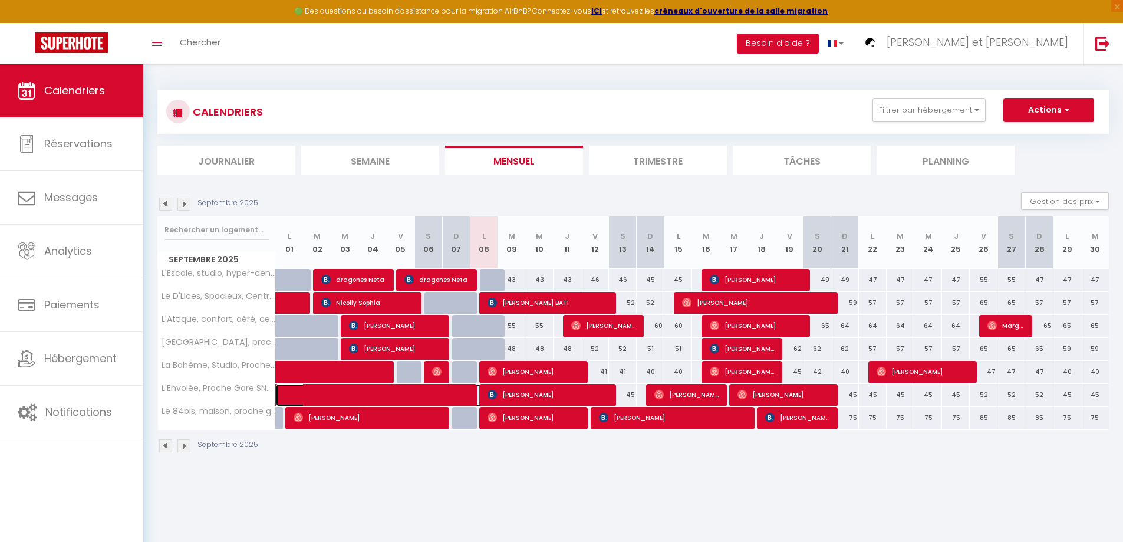
select select "1"
select select
select select "50747"
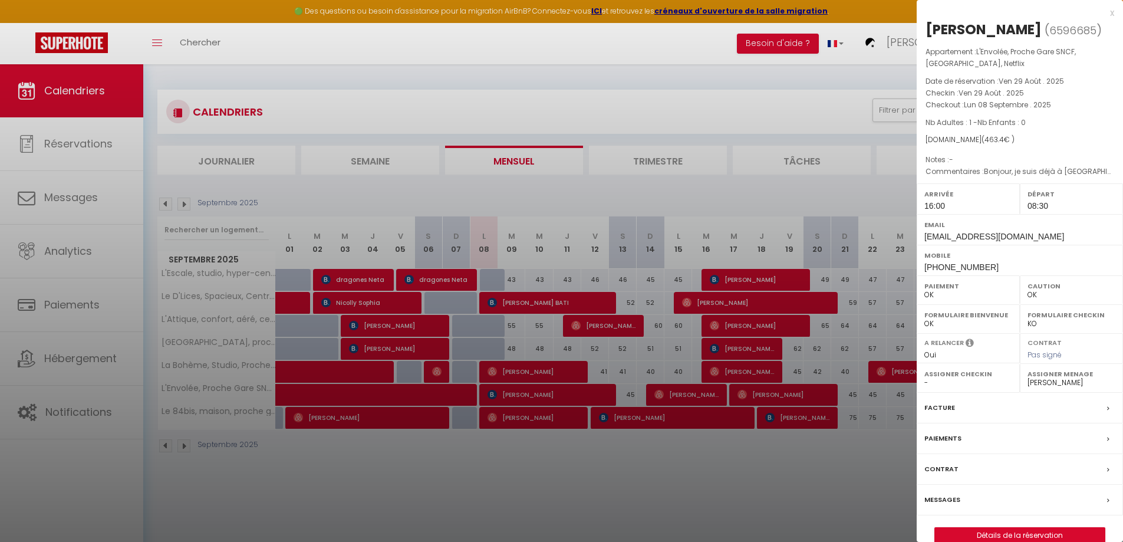
click at [946, 506] on label "Messages" at bounding box center [943, 500] width 36 height 12
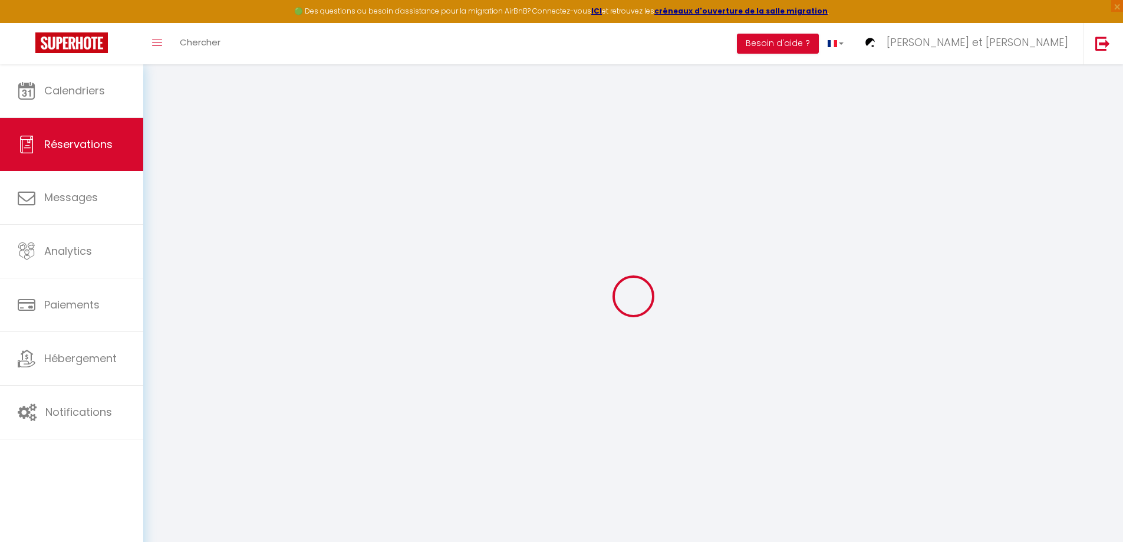
select select
checkbox input "false"
type textarea "Bonjour, je suis déjà à [GEOGRAPHIC_DATA]. Pourriez-vous me dire si je peux fai…"
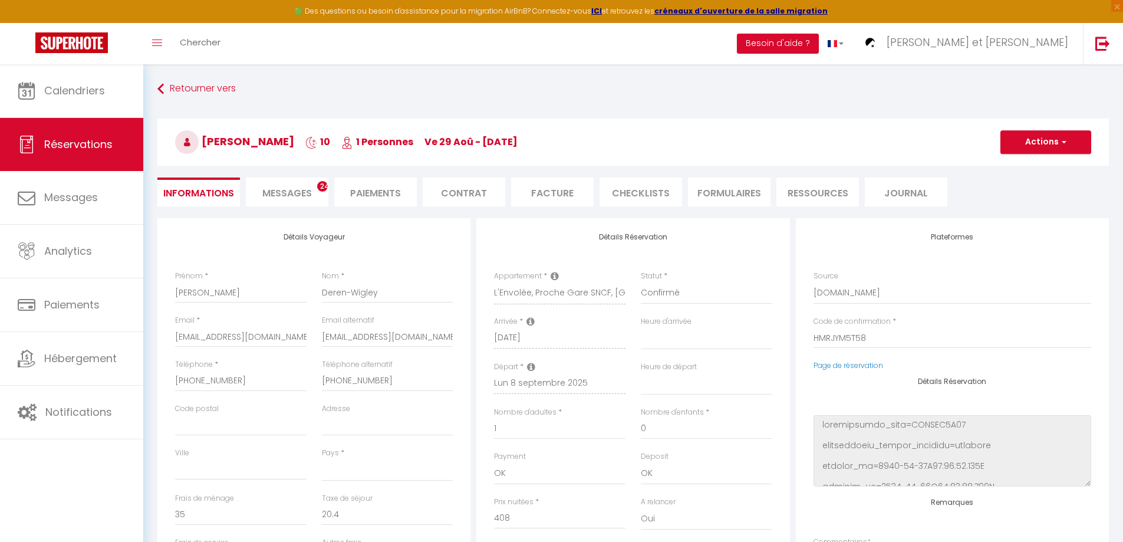
scroll to position [6838, 0]
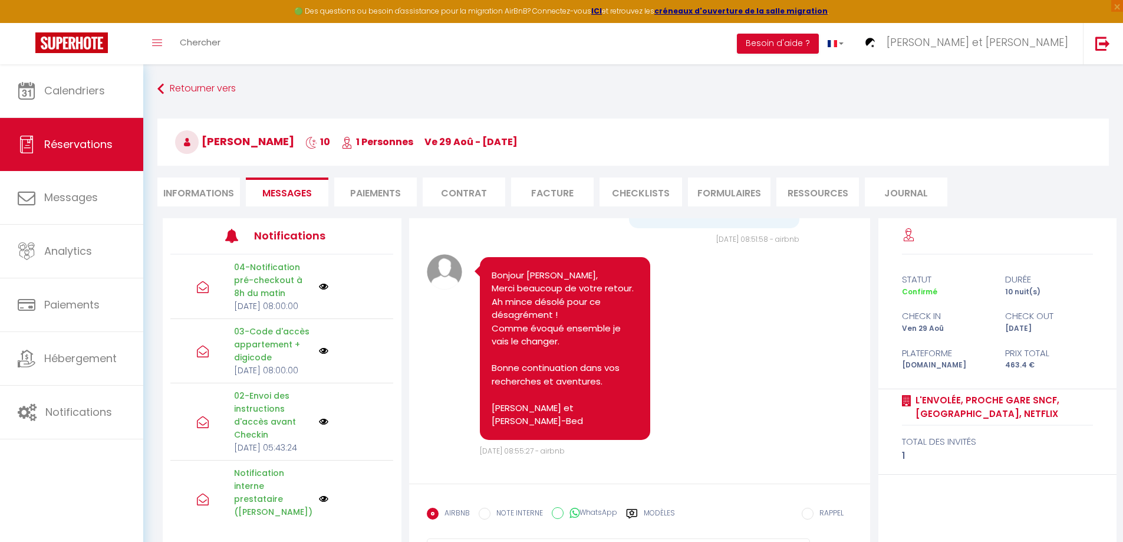
click at [650, 510] on label "Modèles" at bounding box center [659, 518] width 31 height 21
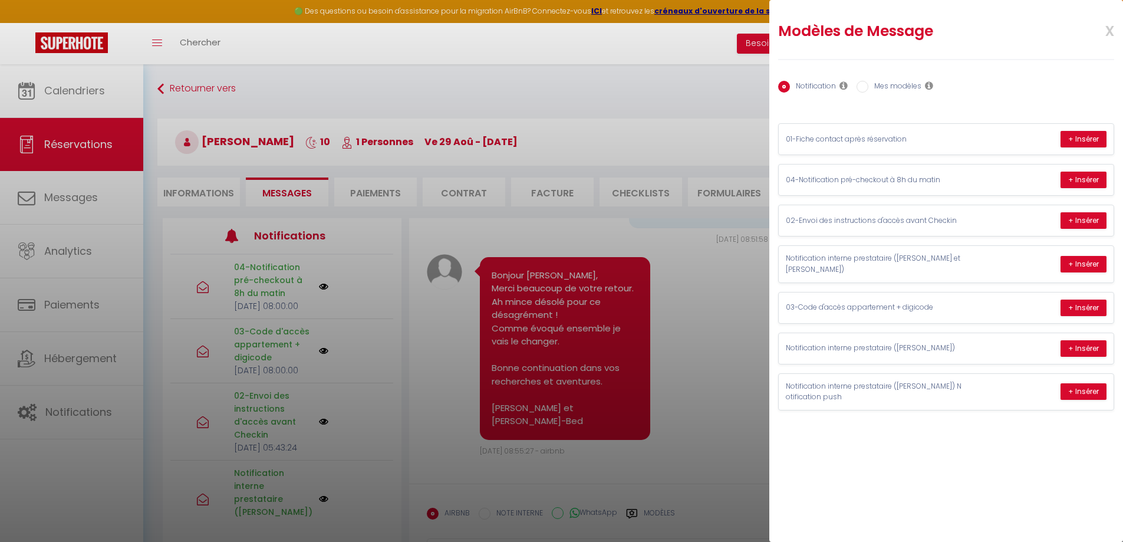
click at [861, 87] on input "Mes modèles" at bounding box center [863, 87] width 12 height 12
radio input "true"
radio input "false"
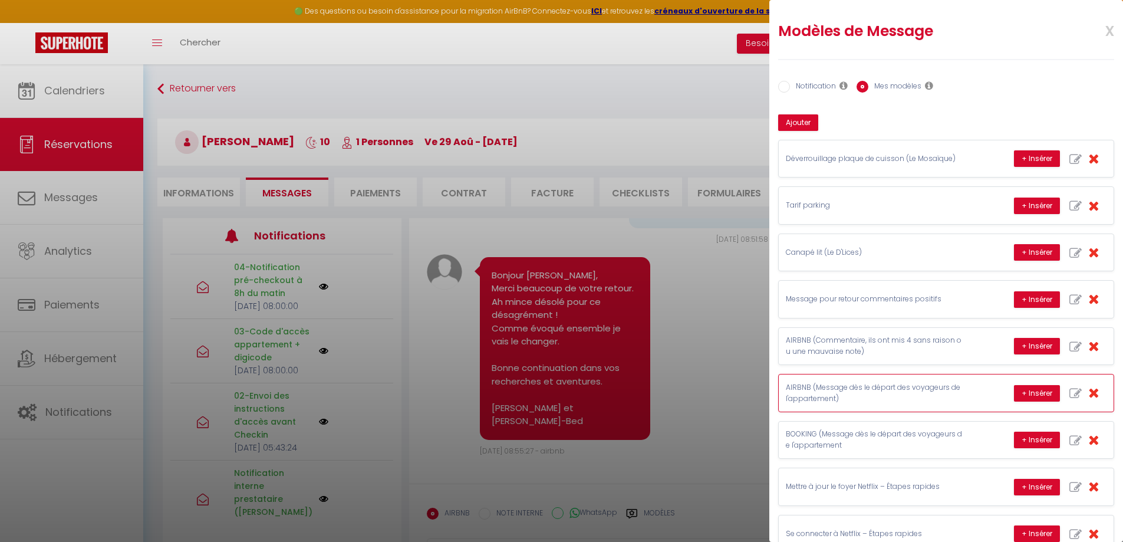
click at [893, 389] on p "AIRBNB (Message dès le départ des voyageurs de l'appartement)" at bounding box center [874, 393] width 177 height 22
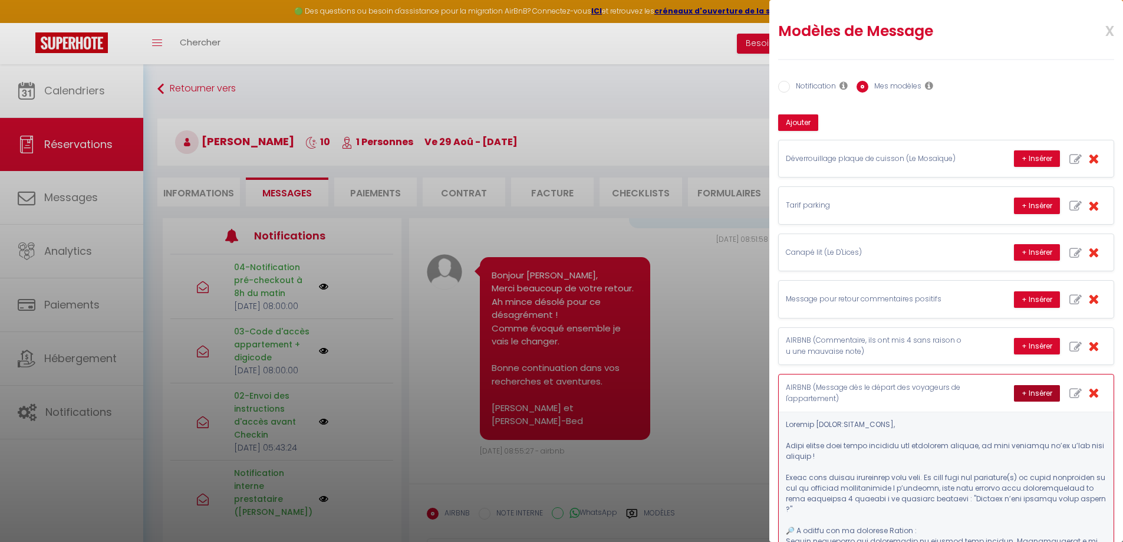
click at [1025, 393] on button "+ Insérer" at bounding box center [1037, 393] width 46 height 17
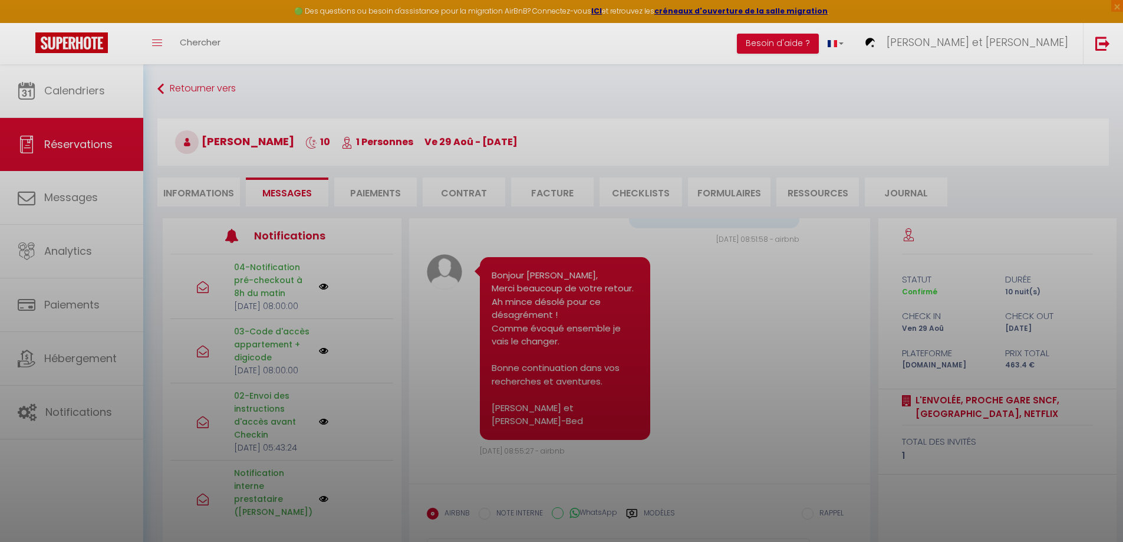
scroll to position [64, 0]
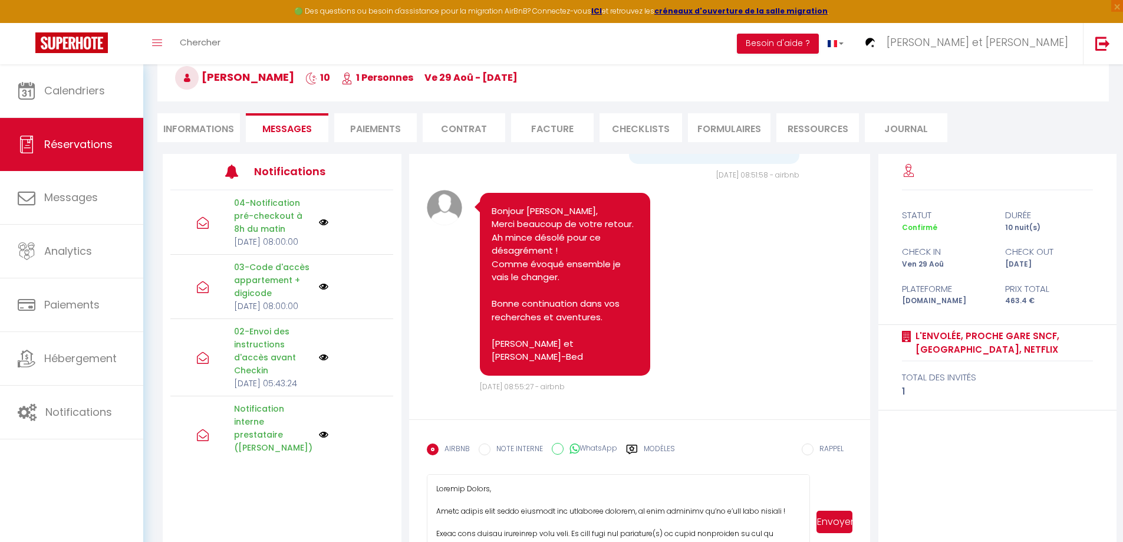
drag, startPoint x: 805, startPoint y: 511, endPoint x: 818, endPoint y: 510, distance: 12.4
click at [804, 478] on html "🟢 Des questions ou besoin d'assistance pour la migration AirBnB? Connectez-vous…" at bounding box center [561, 207] width 1123 height 542
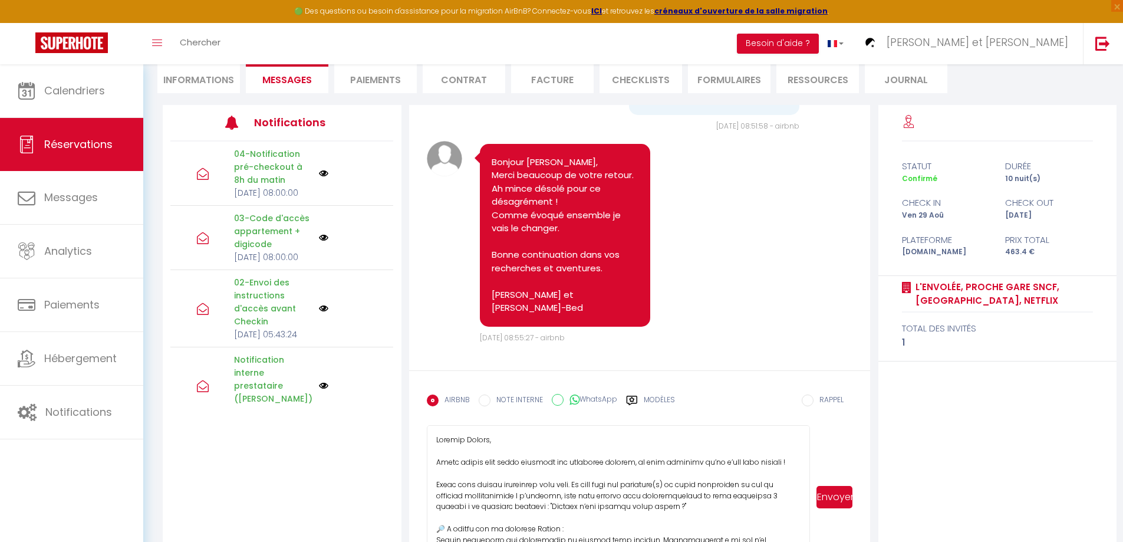
drag, startPoint x: 803, startPoint y: 515, endPoint x: 791, endPoint y: 565, distance: 51.5
click at [791, 429] on html "🟢 Des questions ou besoin d'assistance pour la migration AirBnB? Connectez-vous…" at bounding box center [561, 158] width 1123 height 542
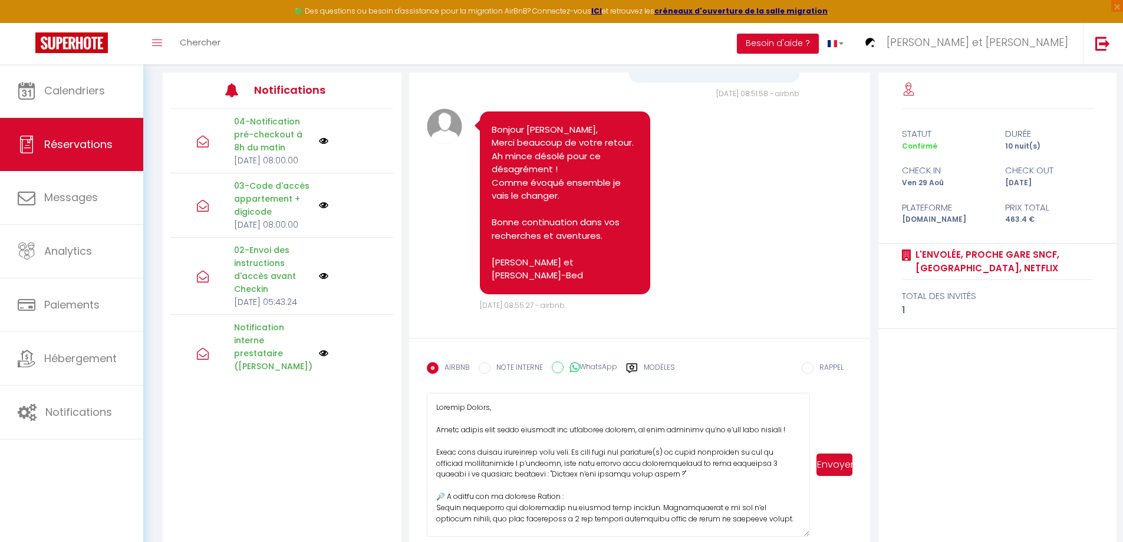
scroll to position [163, 0]
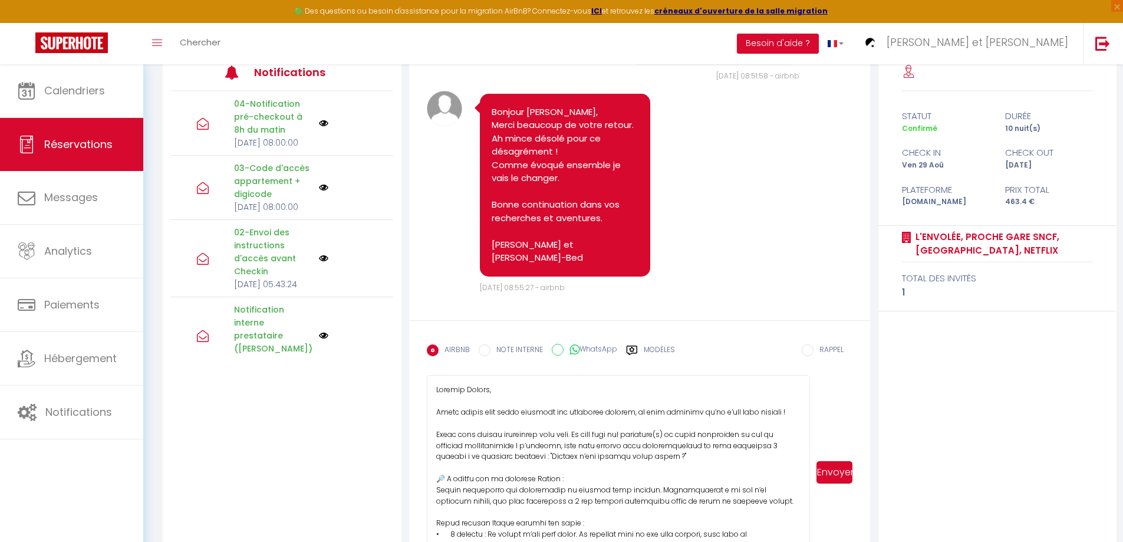
drag, startPoint x: 808, startPoint y: 515, endPoint x: 800, endPoint y: 565, distance: 50.7
click at [800, 379] on html "🟢 Des questions ou besoin d'assistance pour la migration AirBnB? Connectez-vous…" at bounding box center [561, 108] width 1123 height 542
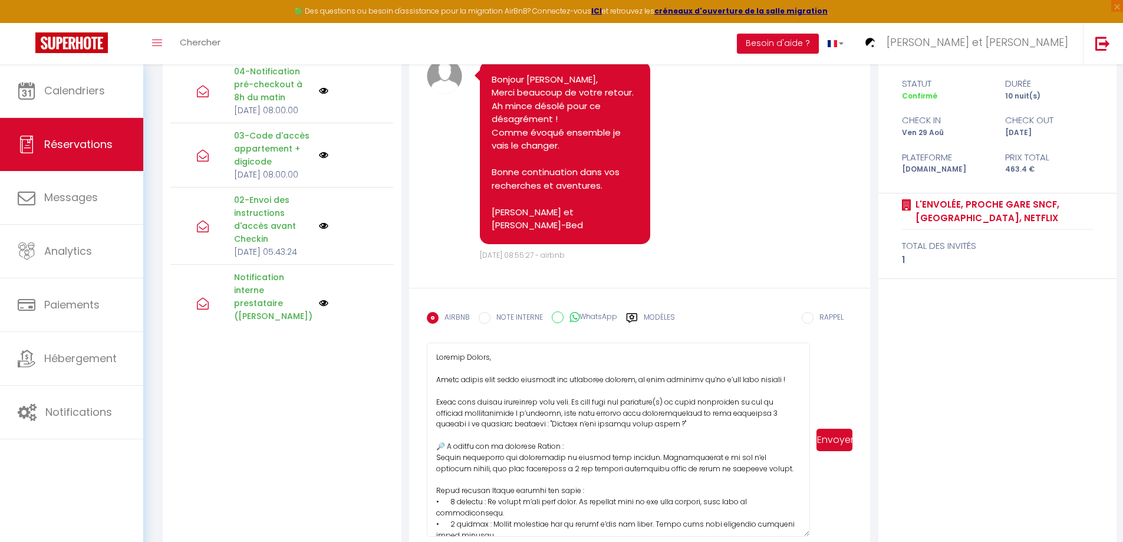
scroll to position [213, 0]
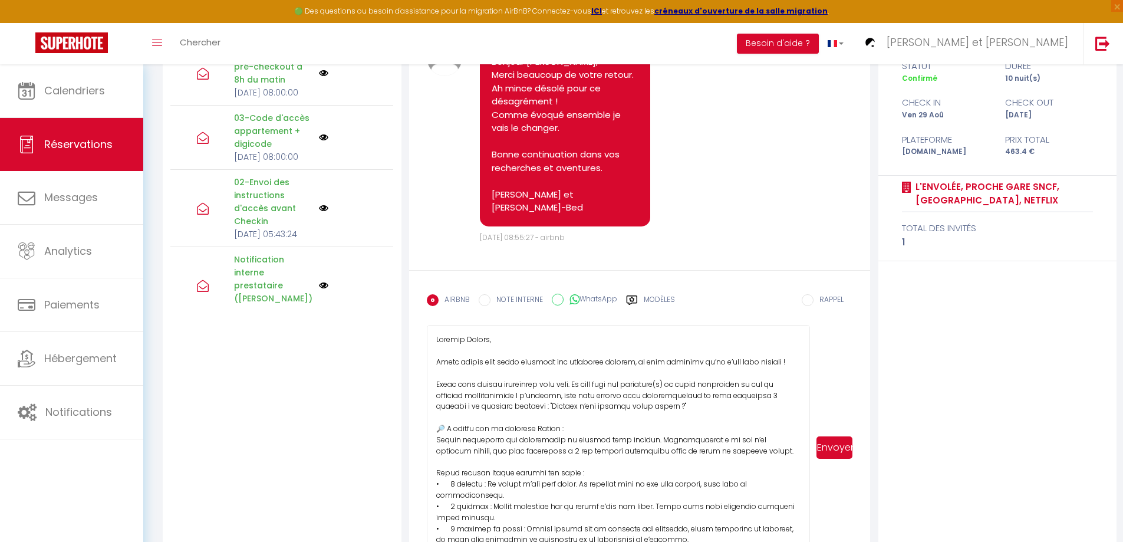
drag, startPoint x: 803, startPoint y: 514, endPoint x: 804, endPoint y: 565, distance: 50.7
click at [804, 328] on html "🟢 Des questions ou besoin d'assistance pour la migration AirBnB? Connectez-vous…" at bounding box center [561, 58] width 1123 height 542
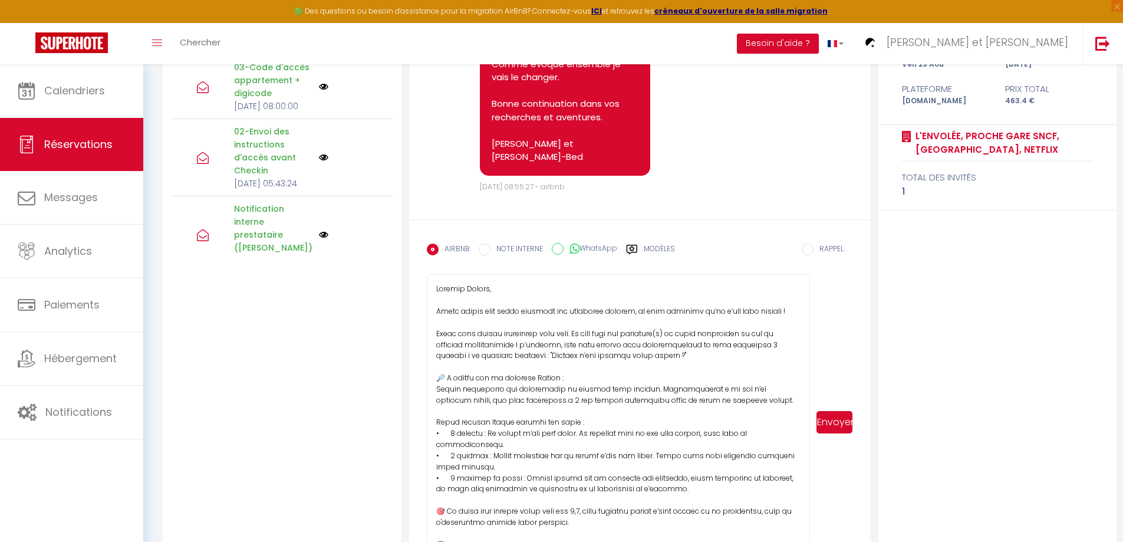
drag, startPoint x: 807, startPoint y: 514, endPoint x: 810, endPoint y: 565, distance: 50.8
click at [810, 278] on html "🟢 Des questions ou besoin d'assistance pour la migration AirBnB? Connectez-vous…" at bounding box center [561, 7] width 1123 height 542
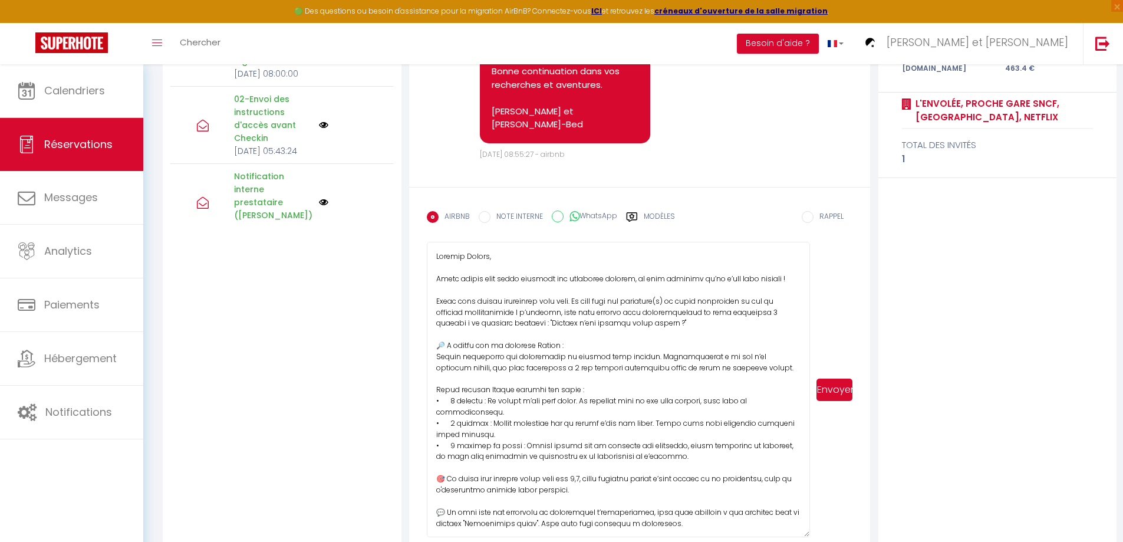
scroll to position [315, 0]
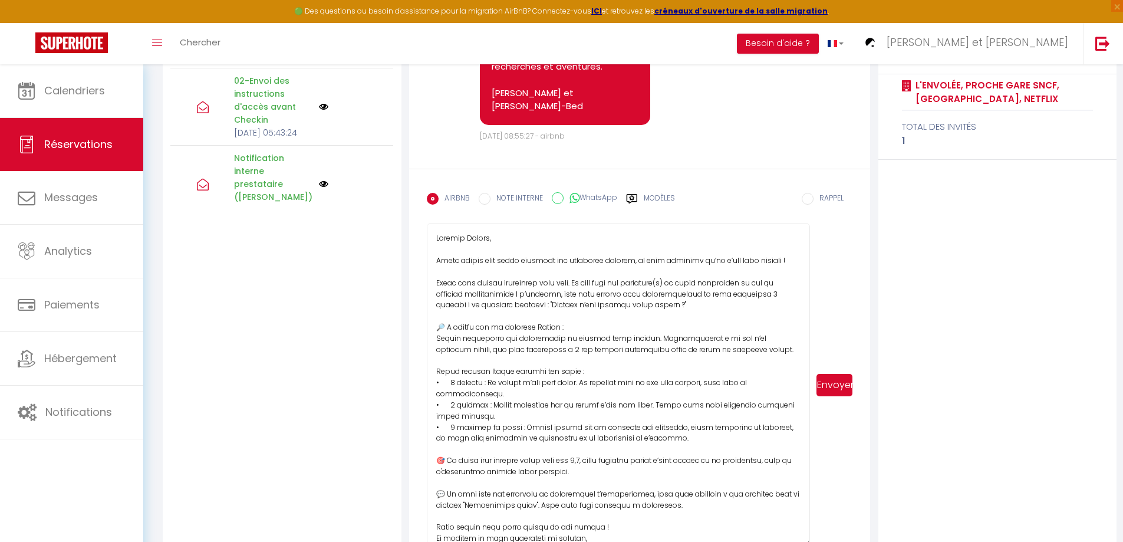
drag, startPoint x: 805, startPoint y: 512, endPoint x: 807, endPoint y: 540, distance: 27.8
click at [807, 540] on textarea at bounding box center [619, 384] width 384 height 323
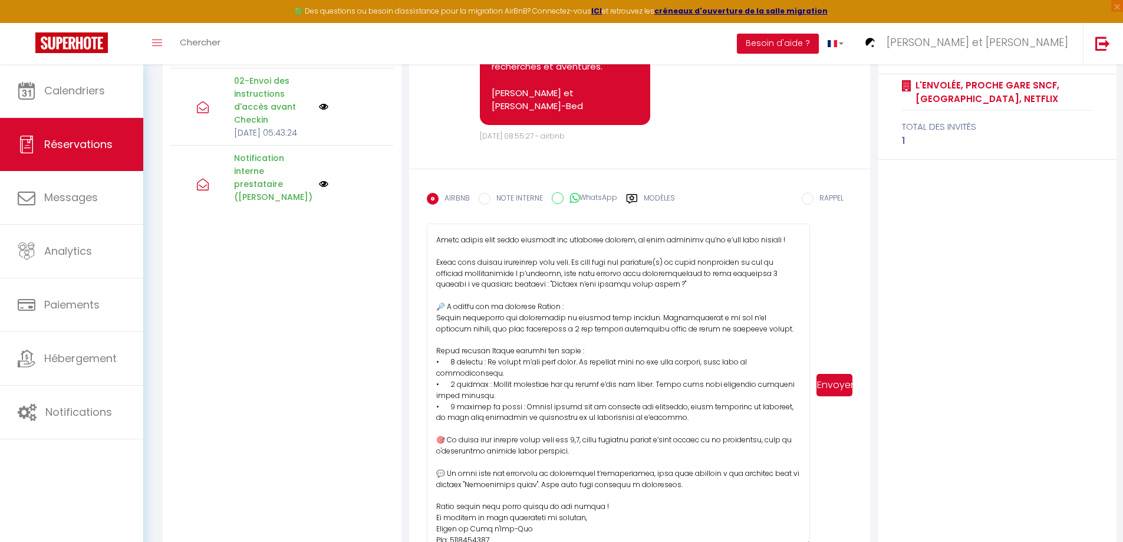
scroll to position [29, 0]
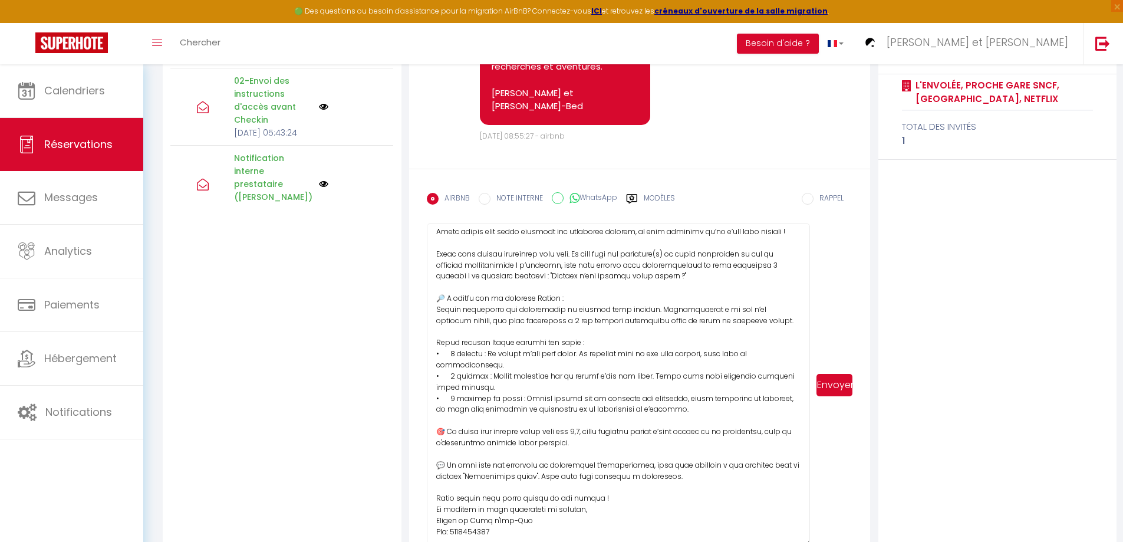
drag, startPoint x: 599, startPoint y: 445, endPoint x: 432, endPoint y: 300, distance: 221.5
click at [432, 300] on textarea at bounding box center [619, 384] width 384 height 323
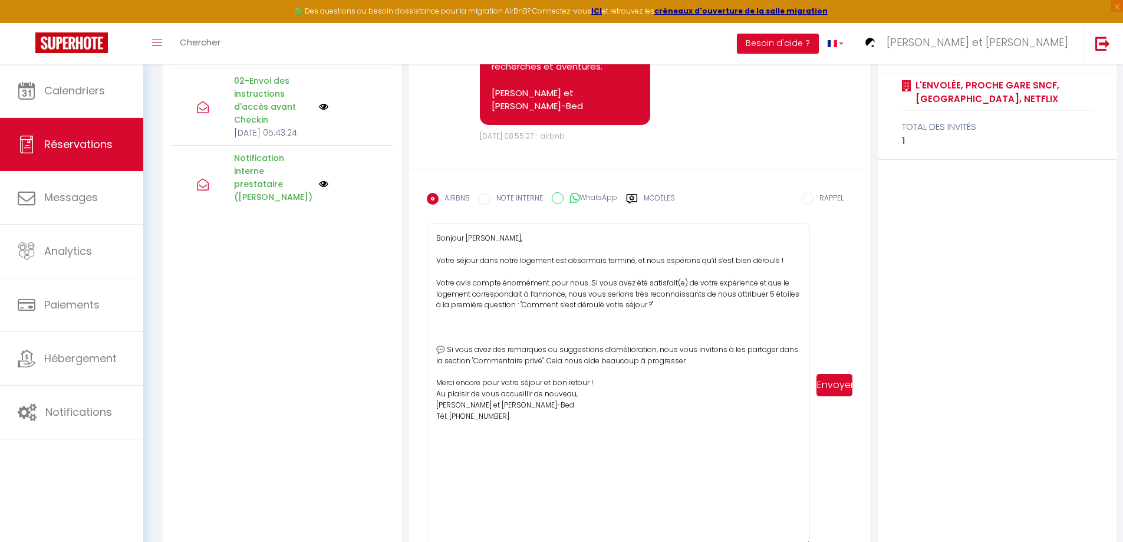
scroll to position [0, 0]
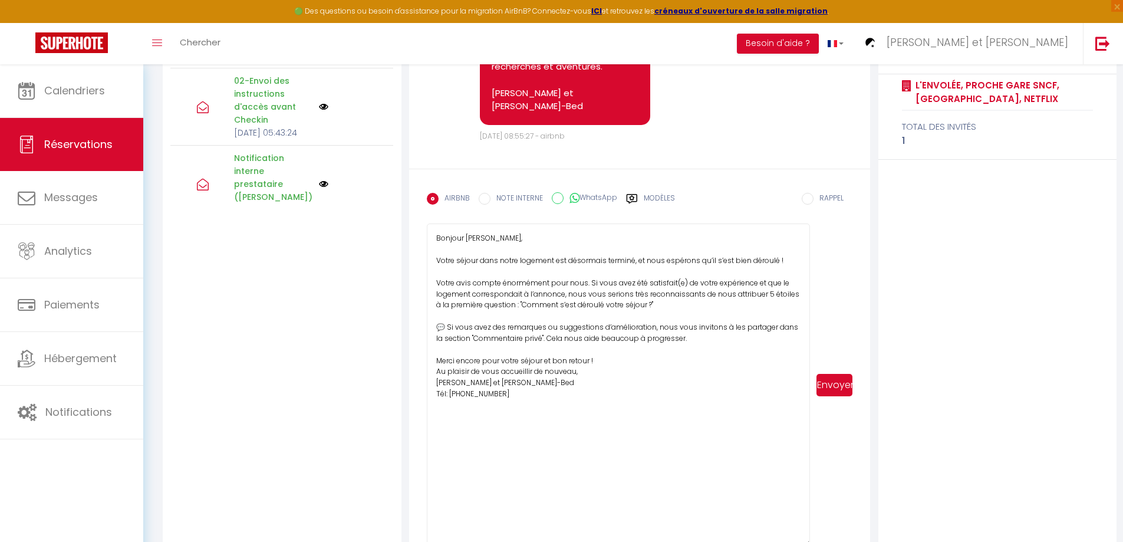
click at [676, 283] on textarea "Bonjour [PERSON_NAME], Votre séjour dans notre logement est désormais terminé, …" at bounding box center [619, 384] width 384 height 323
click at [680, 282] on textarea "Bonjour [PERSON_NAME], Votre séjour dans notre logement est désormais terminé, …" at bounding box center [619, 384] width 384 height 323
type textarea "Bonjour [PERSON_NAME], Votre séjour dans notre logement est désormais terminé, …"
click at [829, 384] on button "Envoyer" at bounding box center [835, 385] width 36 height 22
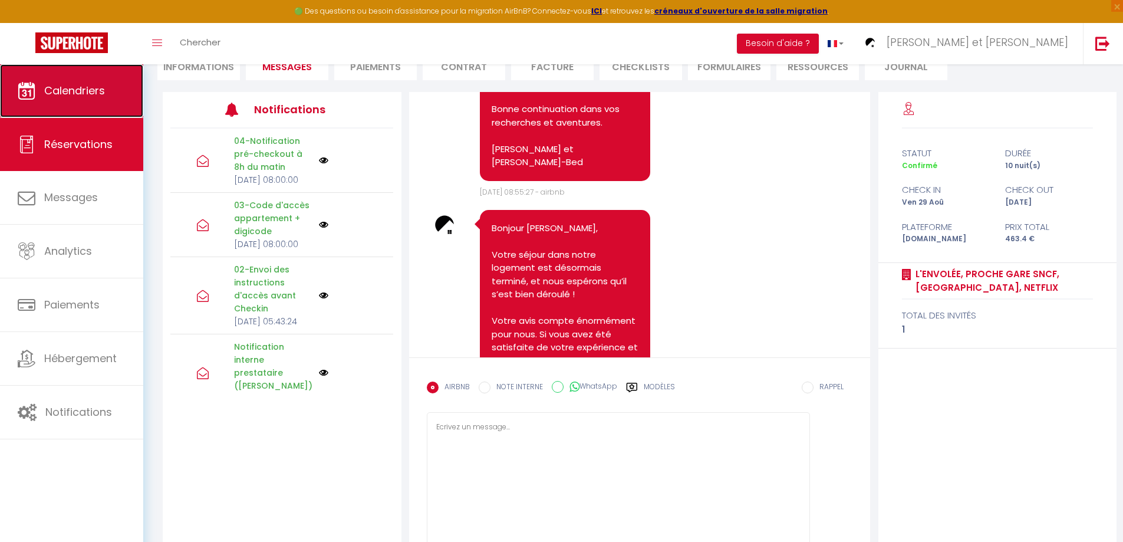
click at [108, 85] on link "Calendriers" at bounding box center [71, 90] width 143 height 53
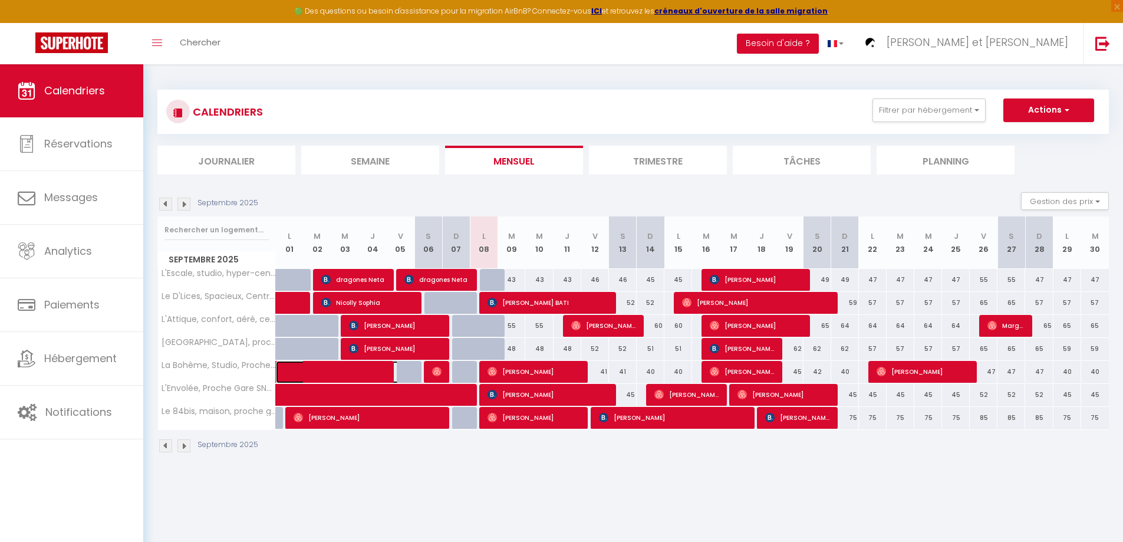
click at [316, 369] on span at bounding box center [348, 372] width 108 height 22
select select "OK"
select select "1"
select select "0"
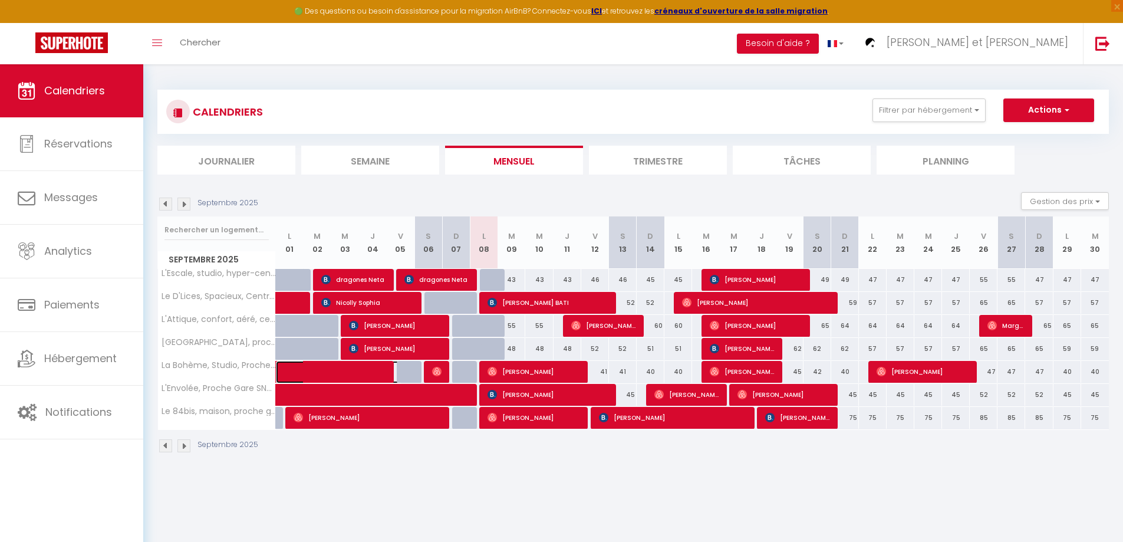
select select "1"
select select
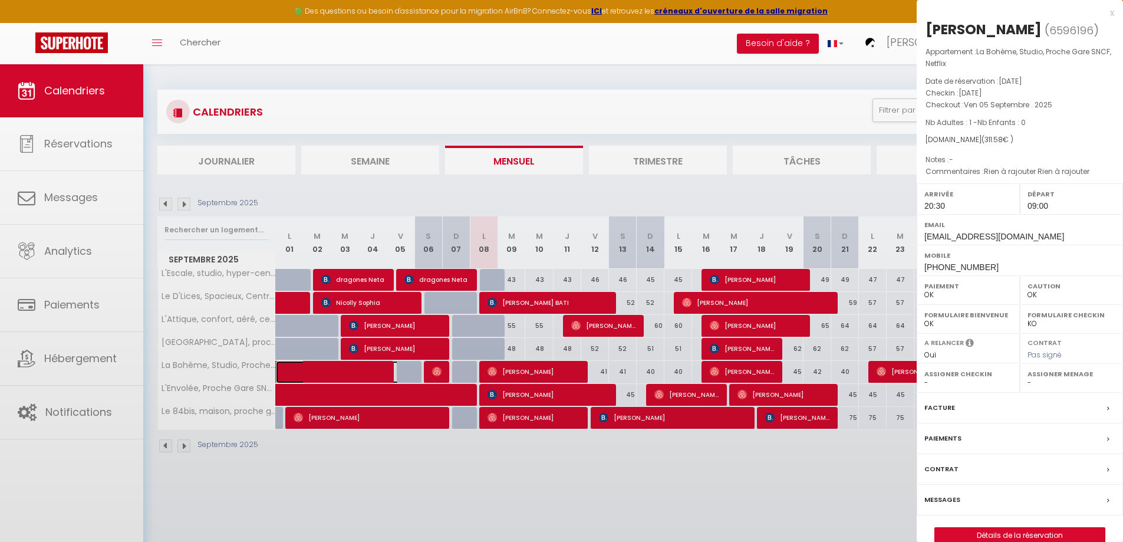
select select "50747"
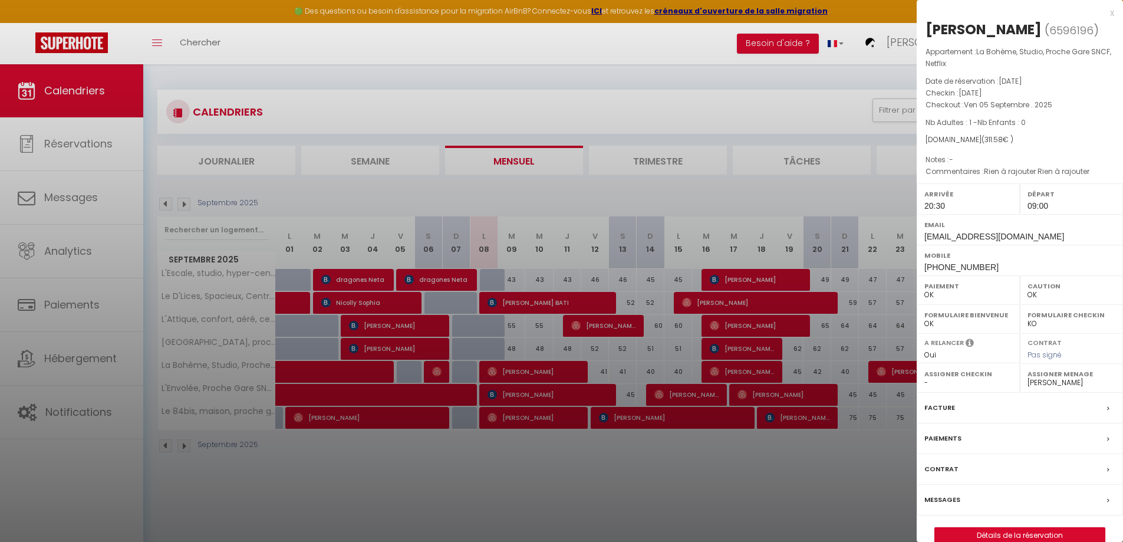
click at [940, 498] on label "Messages" at bounding box center [943, 500] width 36 height 12
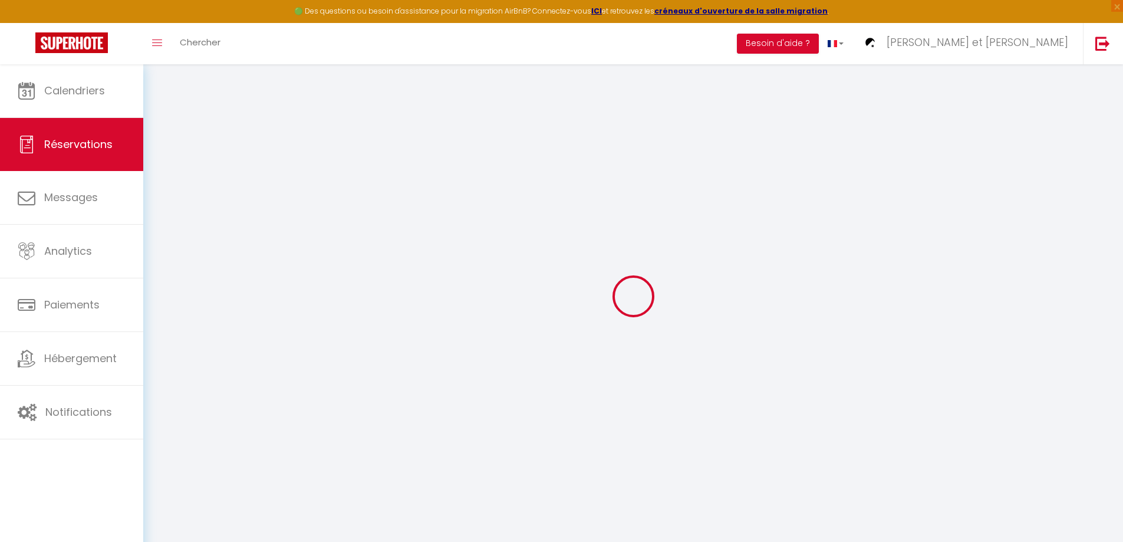
select select
checkbox input "false"
type textarea "Rien à rajouter Rien à rajouter"
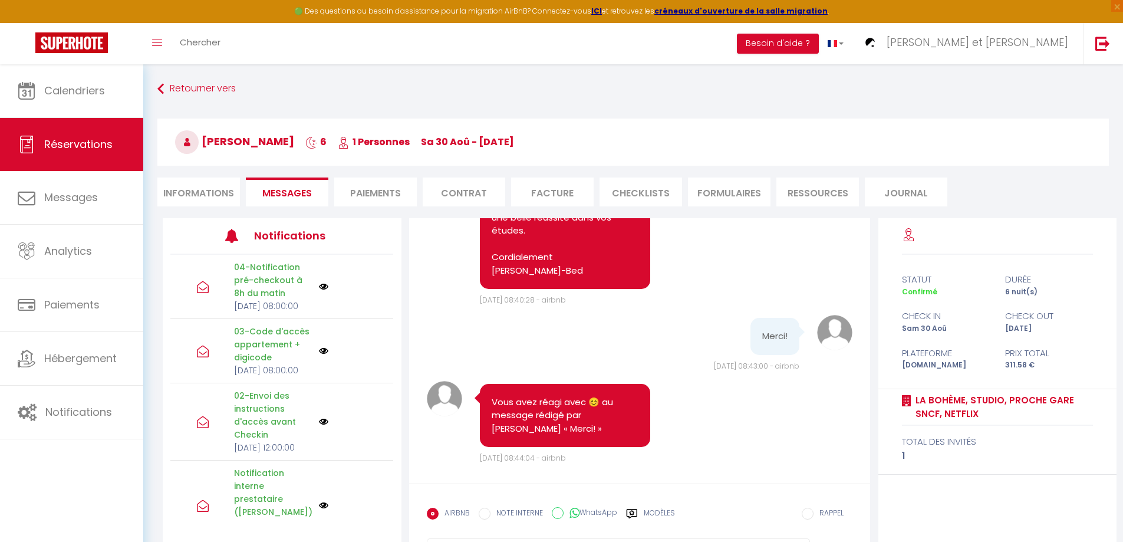
scroll to position [4757, 0]
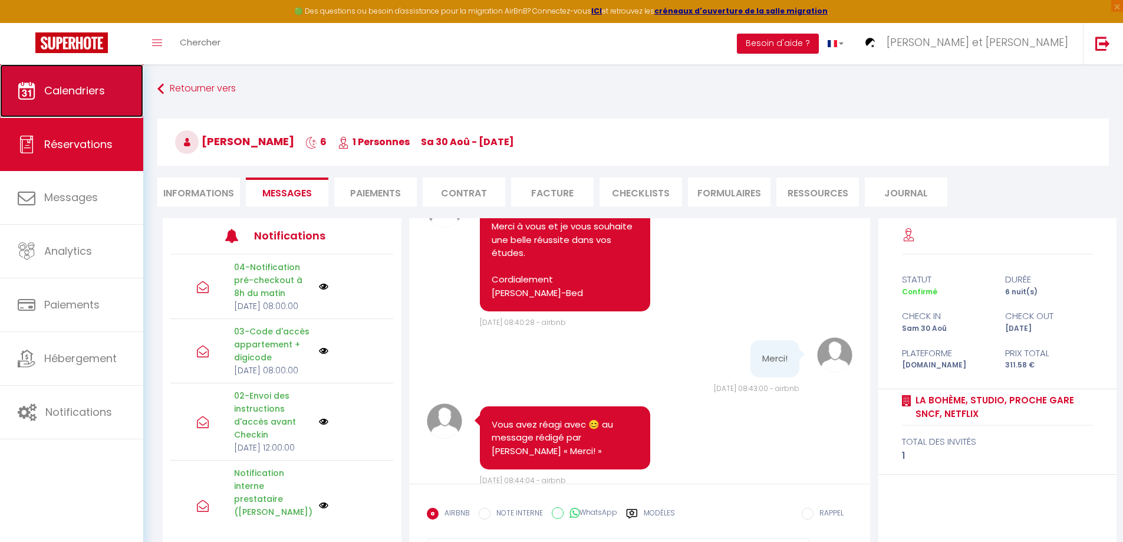
click at [87, 82] on link "Calendriers" at bounding box center [71, 90] width 143 height 53
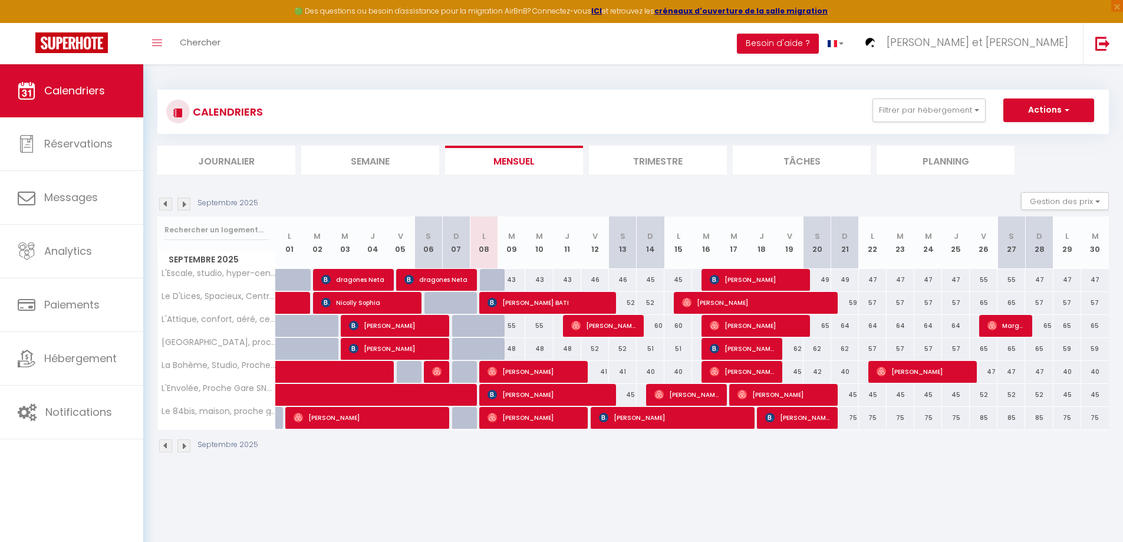
click at [165, 202] on img at bounding box center [165, 204] width 13 height 13
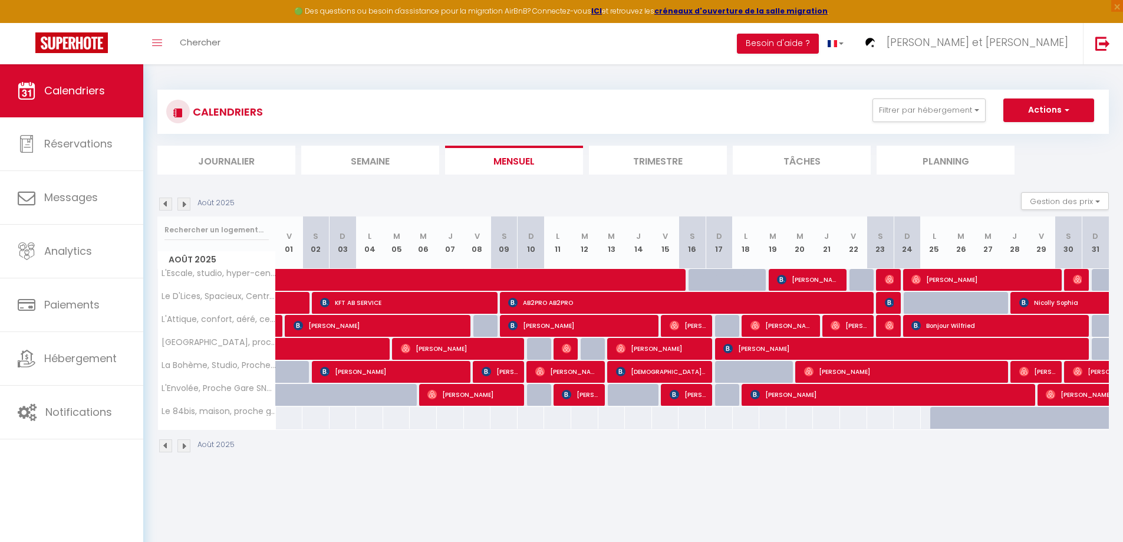
click at [183, 205] on img at bounding box center [183, 204] width 13 height 13
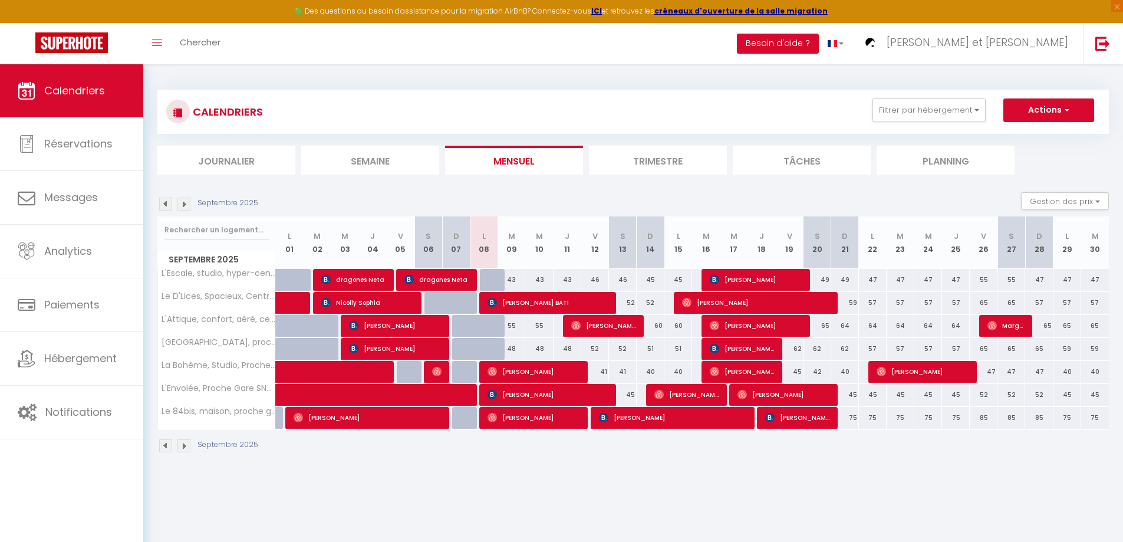
click at [509, 279] on div "43" at bounding box center [512, 280] width 28 height 22
type input "43"
type input "[DATE]"
type input "Mer 10 Septembre 2025"
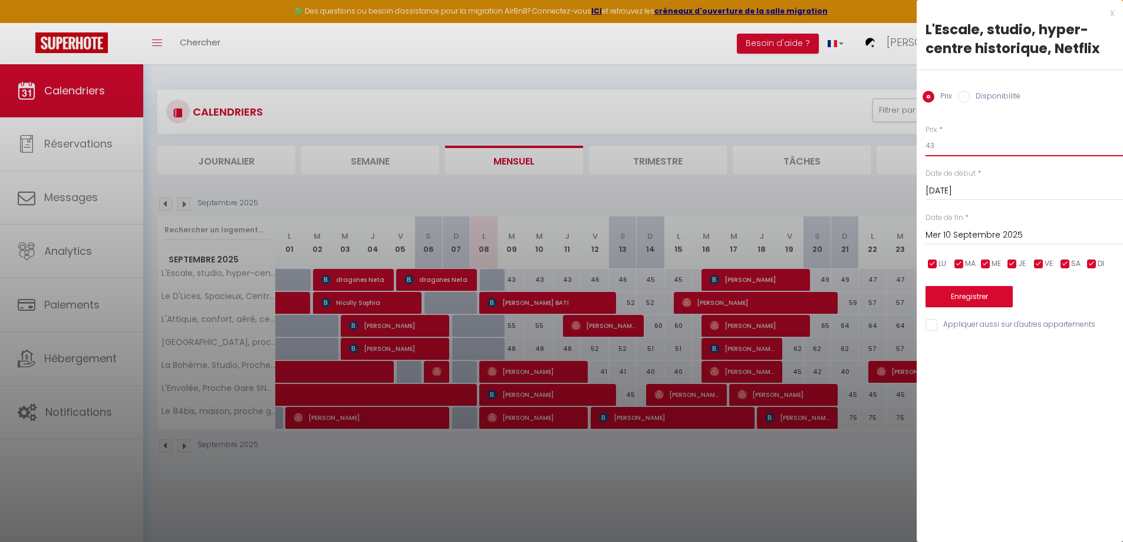
click at [959, 135] on input "43" at bounding box center [1025, 145] width 198 height 21
type input "42"
drag, startPoint x: 964, startPoint y: 235, endPoint x: 969, endPoint y: 240, distance: 7.1
click at [965, 235] on input "Mer 10 Septembre 2025" at bounding box center [1025, 235] width 198 height 15
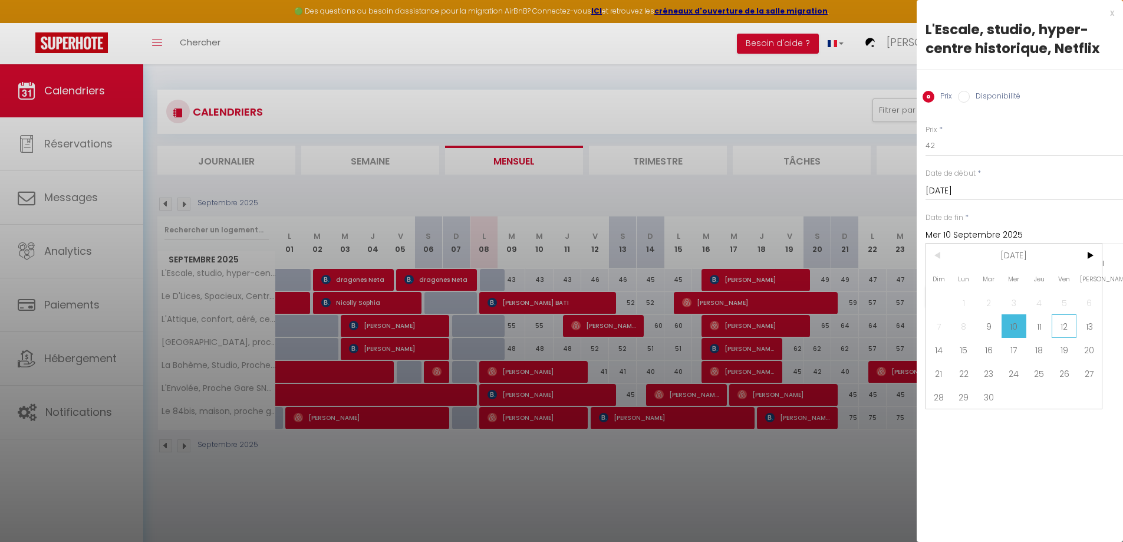
click at [1065, 324] on span "12" at bounding box center [1064, 326] width 25 height 24
type input "Ven 12 Septembre 2025"
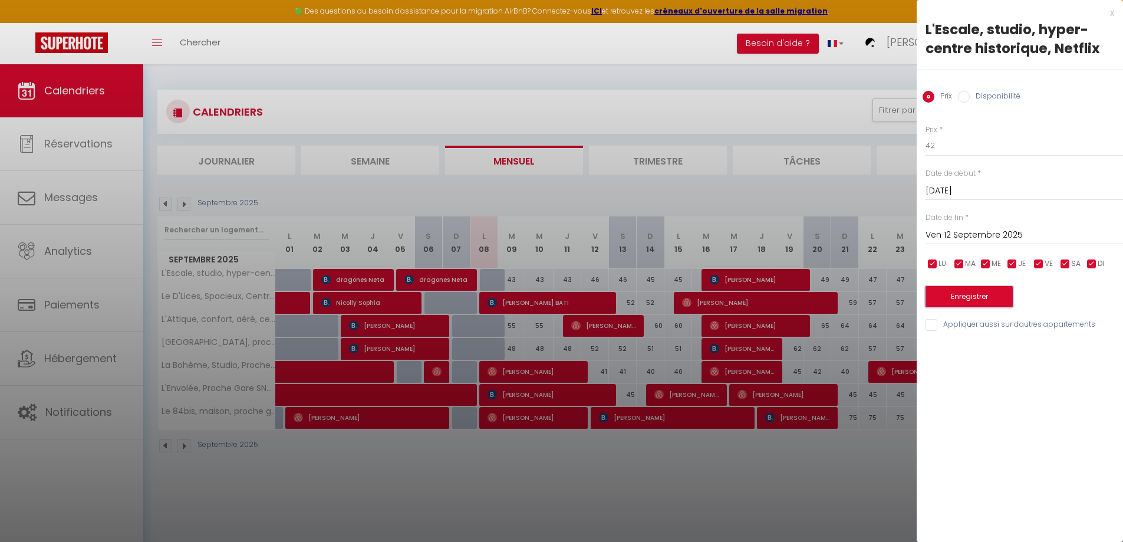
click at [965, 295] on button "Enregistrer" at bounding box center [969, 296] width 87 height 21
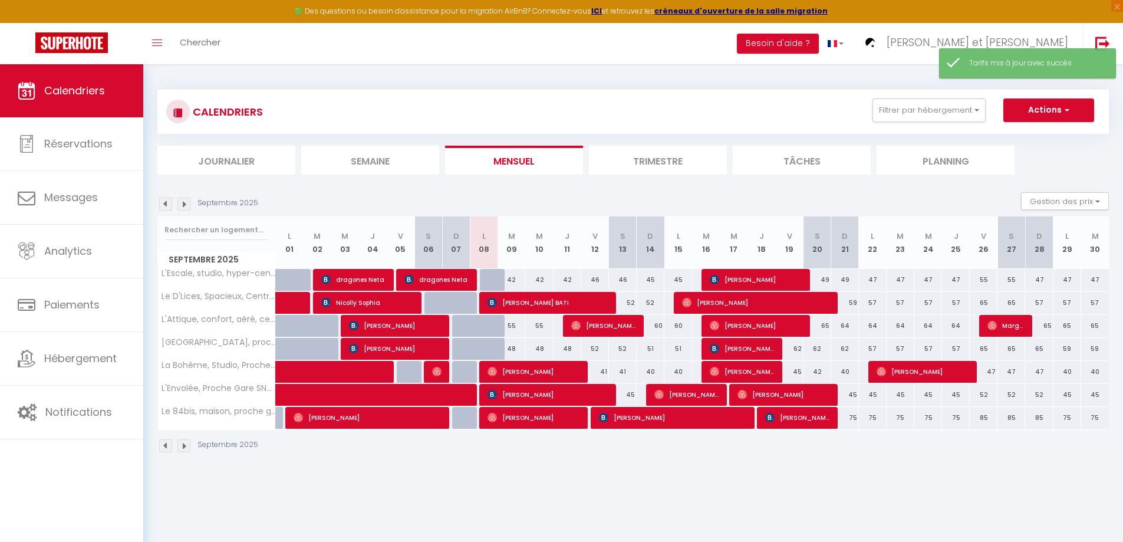
click at [594, 281] on div "46" at bounding box center [595, 280] width 28 height 22
type input "46"
type input "Ven 12 Septembre 2025"
type input "[DATE]"
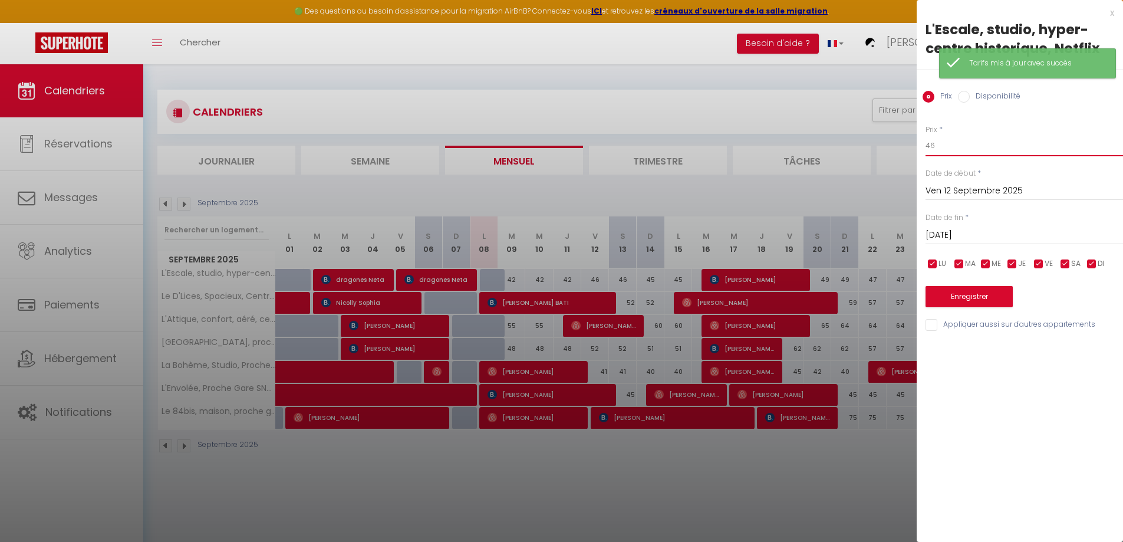
click at [945, 144] on input "46" at bounding box center [1025, 145] width 198 height 21
type input "45"
click at [952, 234] on input "[DATE]" at bounding box center [1025, 235] width 198 height 15
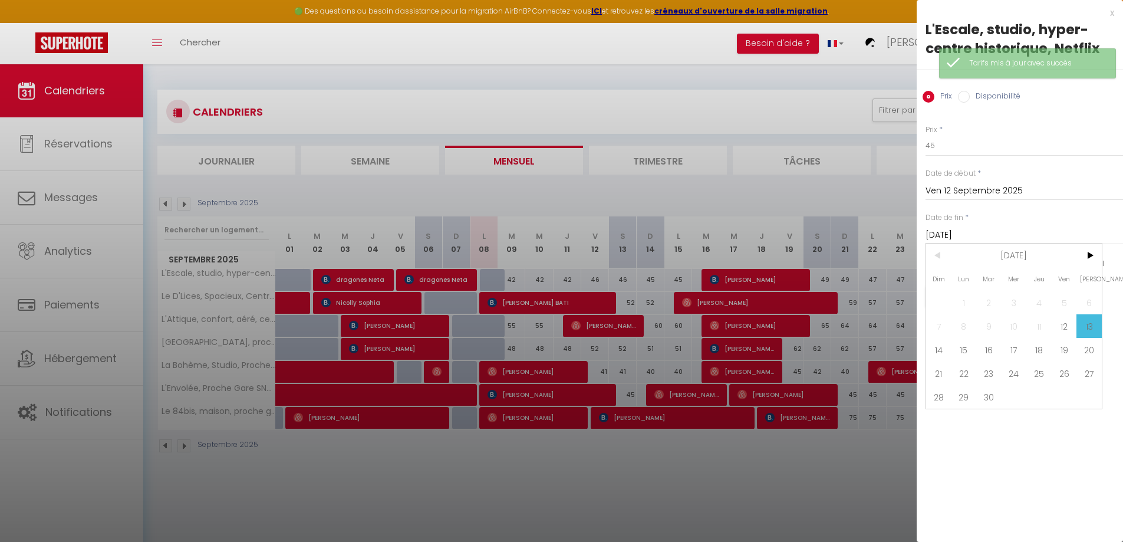
click at [943, 348] on span "14" at bounding box center [938, 350] width 25 height 24
type input "Dim 14 Septembre 2025"
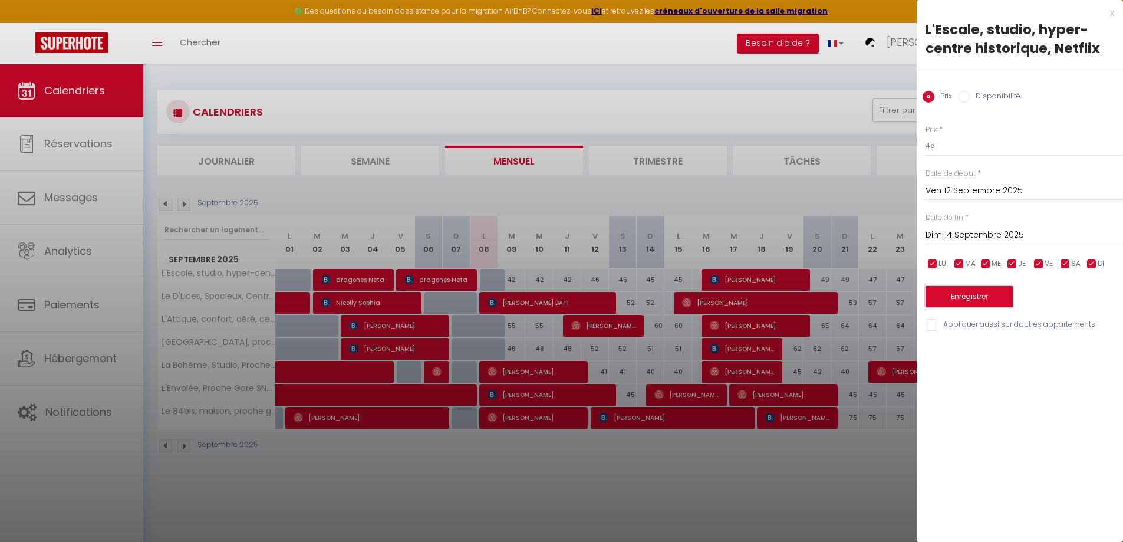
click at [955, 292] on button "Enregistrer" at bounding box center [969, 296] width 87 height 21
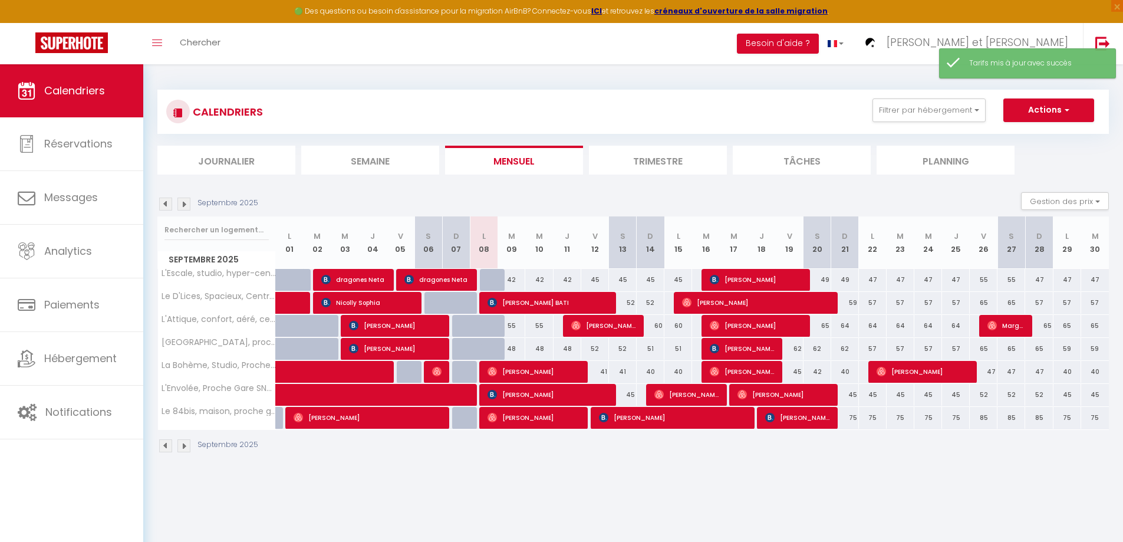
click at [649, 283] on div "45" at bounding box center [651, 280] width 28 height 22
type input "45"
type input "Dim 14 Septembre 2025"
type input "Lun 15 Septembre 2025"
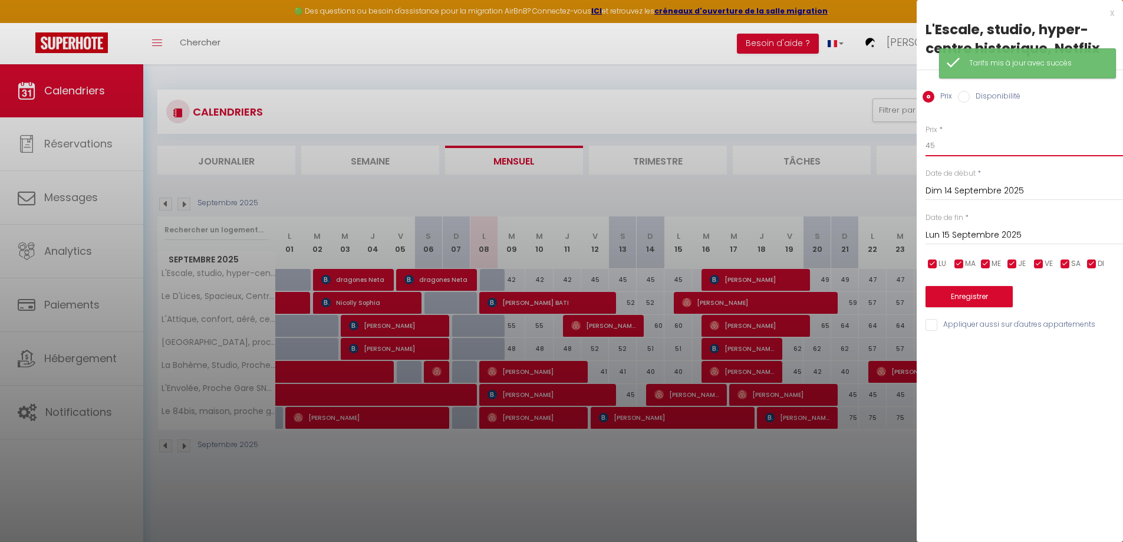
click at [987, 138] on input "45" at bounding box center [1025, 145] width 198 height 21
type input "44"
click at [987, 239] on input "Lun 15 Septembre 2025" at bounding box center [1025, 235] width 198 height 15
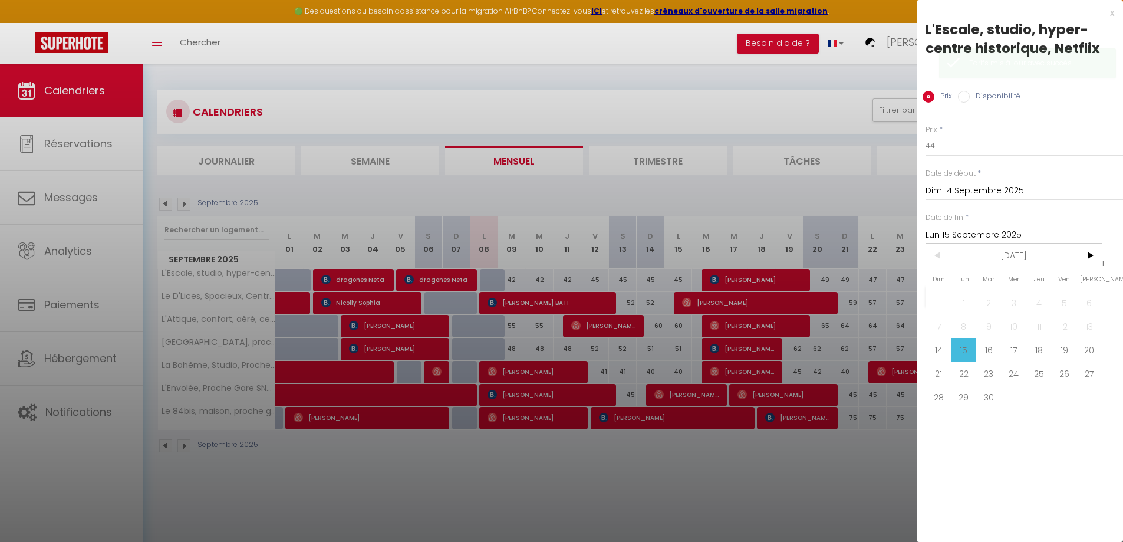
click at [1039, 348] on span "18" at bounding box center [1039, 350] width 25 height 24
type input "[DATE]"
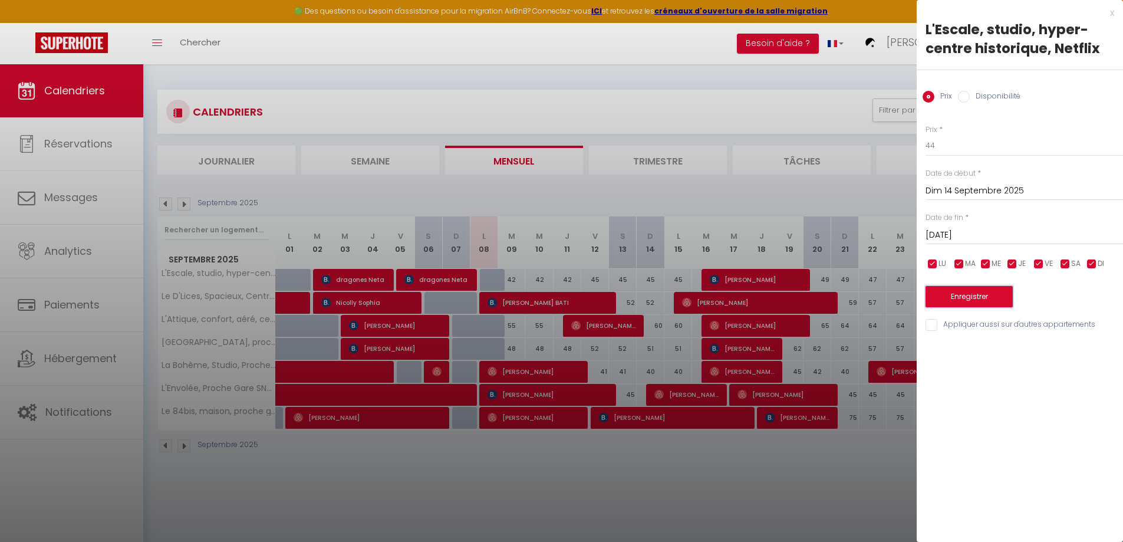
click at [987, 293] on button "Enregistrer" at bounding box center [969, 296] width 87 height 21
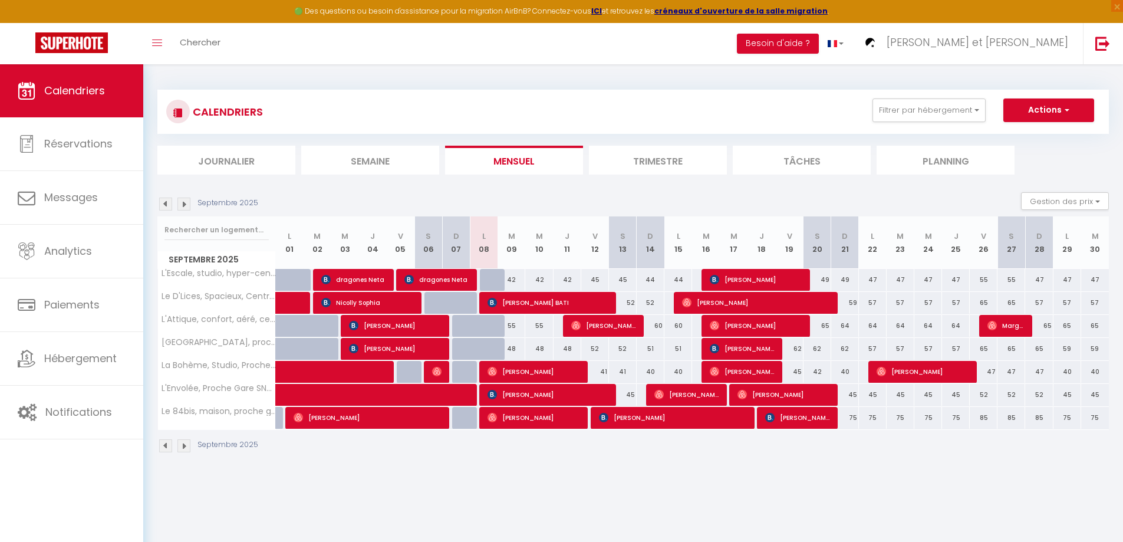
click at [513, 329] on div "55" at bounding box center [512, 326] width 28 height 22
type input "55"
type input "[DATE]"
type input "Mer 10 Septembre 2025"
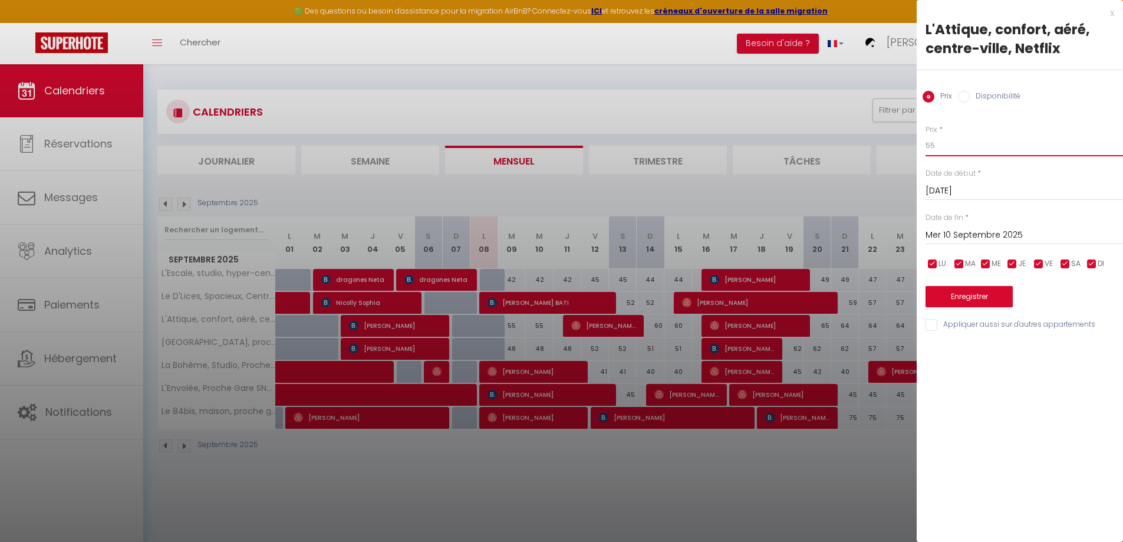
click at [945, 149] on input "55" at bounding box center [1025, 145] width 198 height 21
type input "54"
click at [957, 231] on input "Mer 10 Septembre 2025" at bounding box center [1025, 235] width 198 height 15
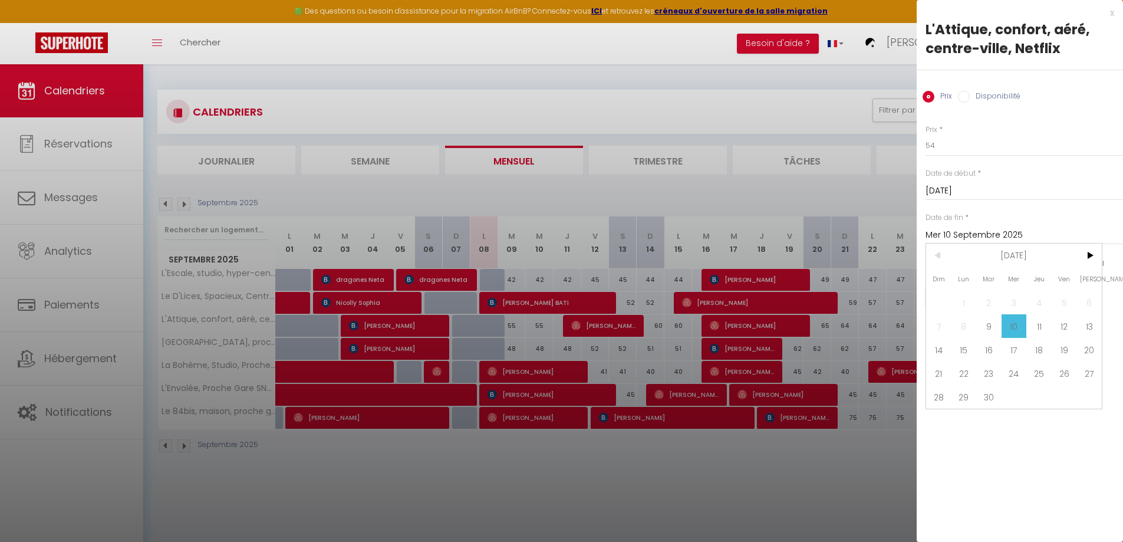
click at [1064, 325] on span "12" at bounding box center [1064, 326] width 25 height 24
type input "Ven 12 Septembre 2025"
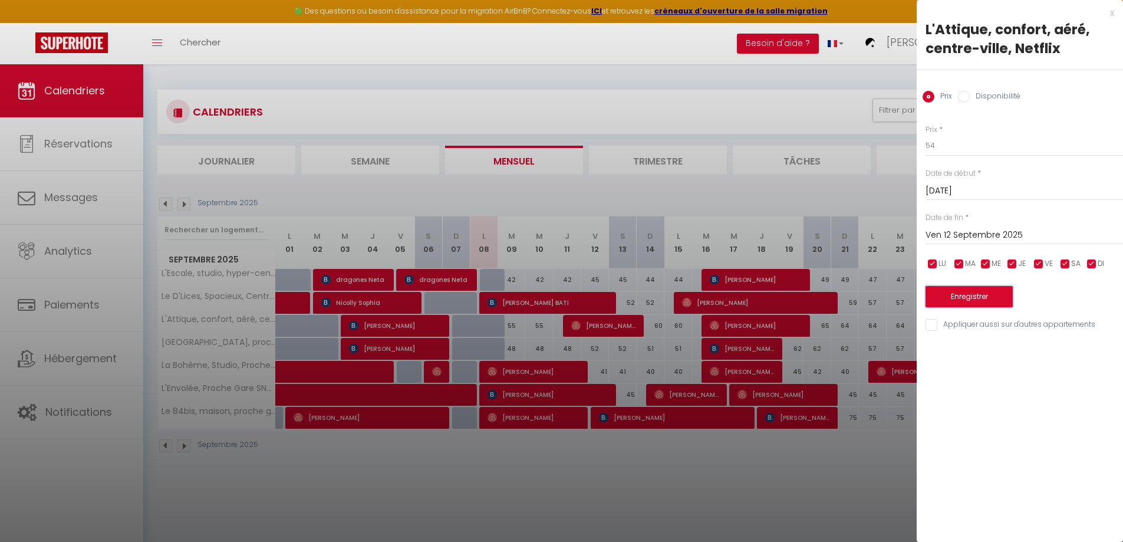
click at [998, 299] on button "Enregistrer" at bounding box center [969, 296] width 87 height 21
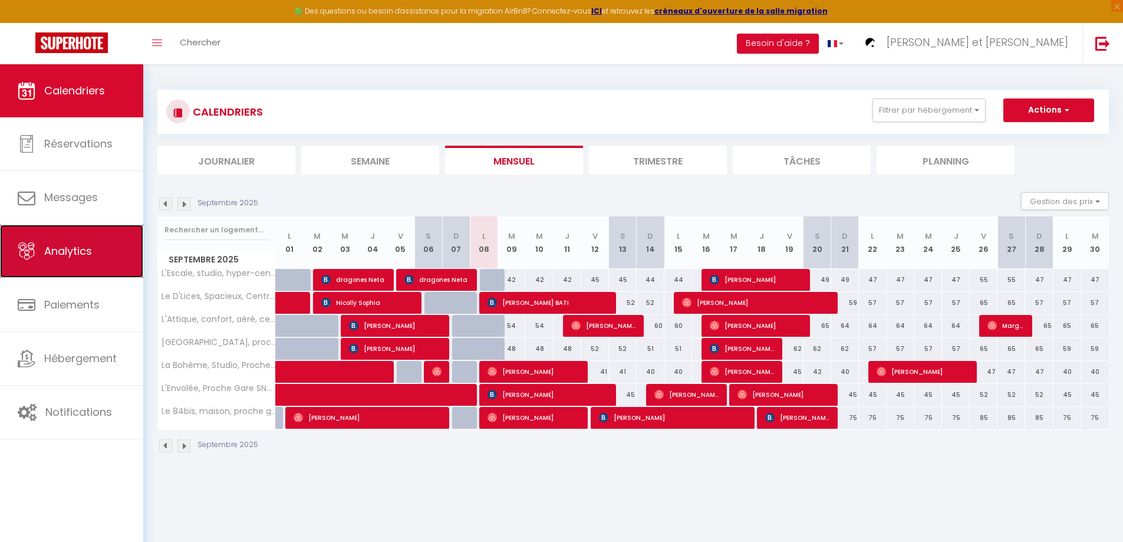
click at [72, 256] on span "Analytics" at bounding box center [68, 251] width 48 height 15
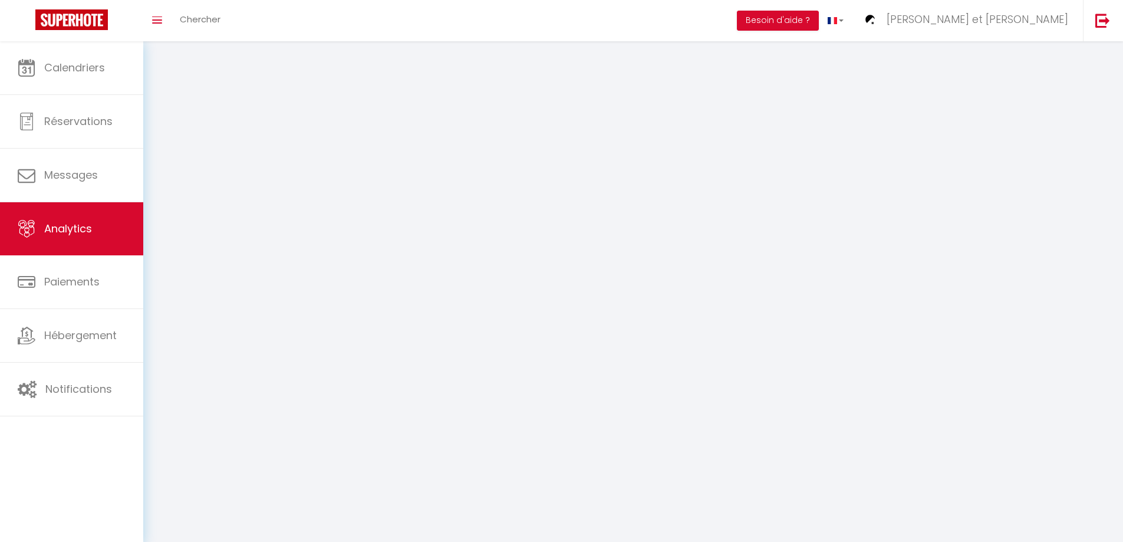
select select "2025"
select select "9"
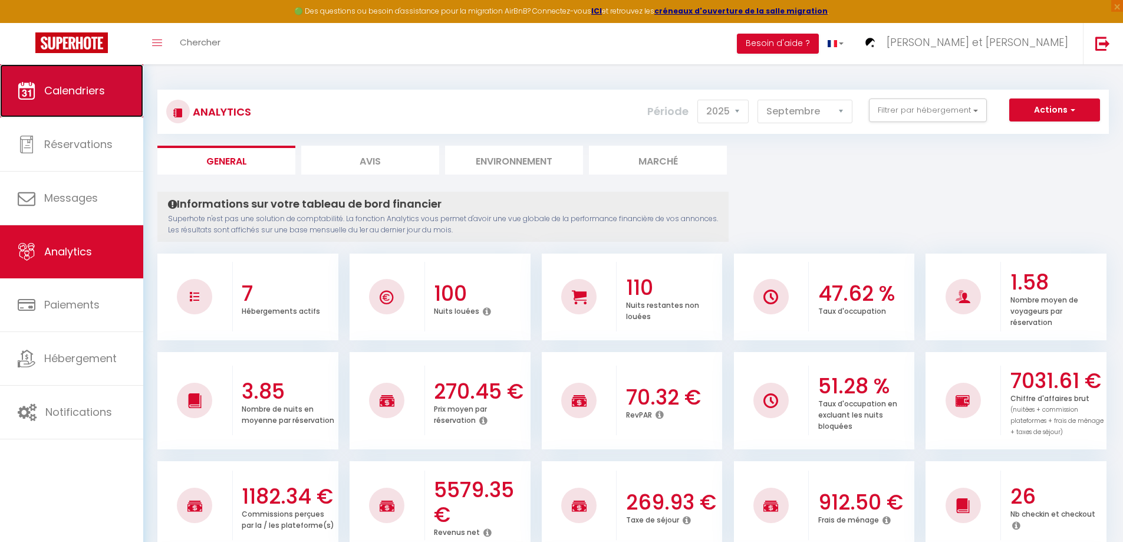
click at [85, 94] on span "Calendriers" at bounding box center [74, 90] width 61 height 15
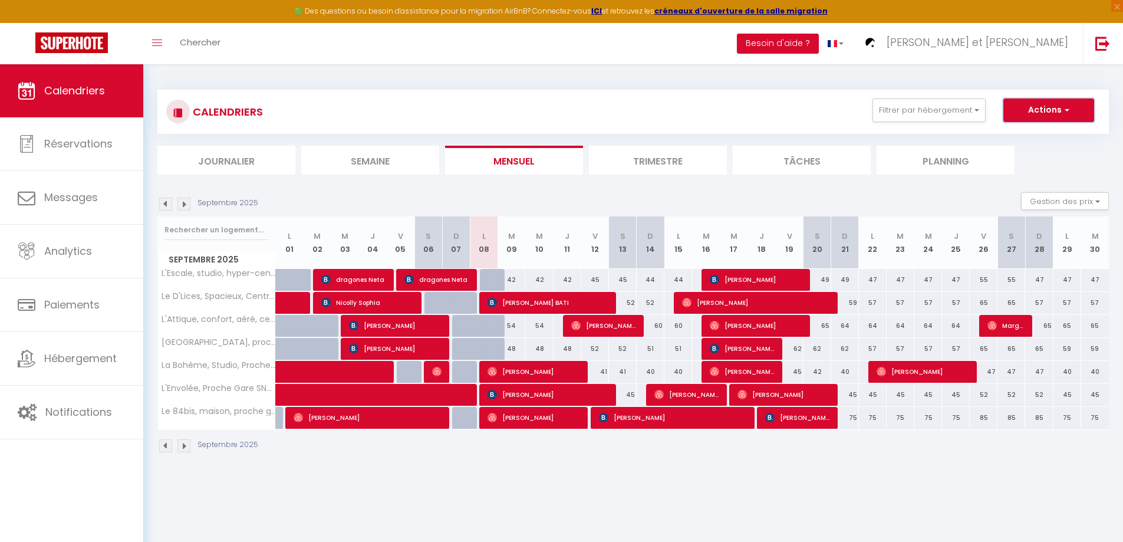
click at [1041, 110] on button "Actions" at bounding box center [1049, 110] width 91 height 24
click at [813, 114] on div "CALENDRIERS Filtrer par hébergement Tous La Bohème, Studio, Proche Gare SNCF, N…" at bounding box center [633, 111] width 934 height 27
click at [186, 206] on img at bounding box center [183, 204] width 13 height 13
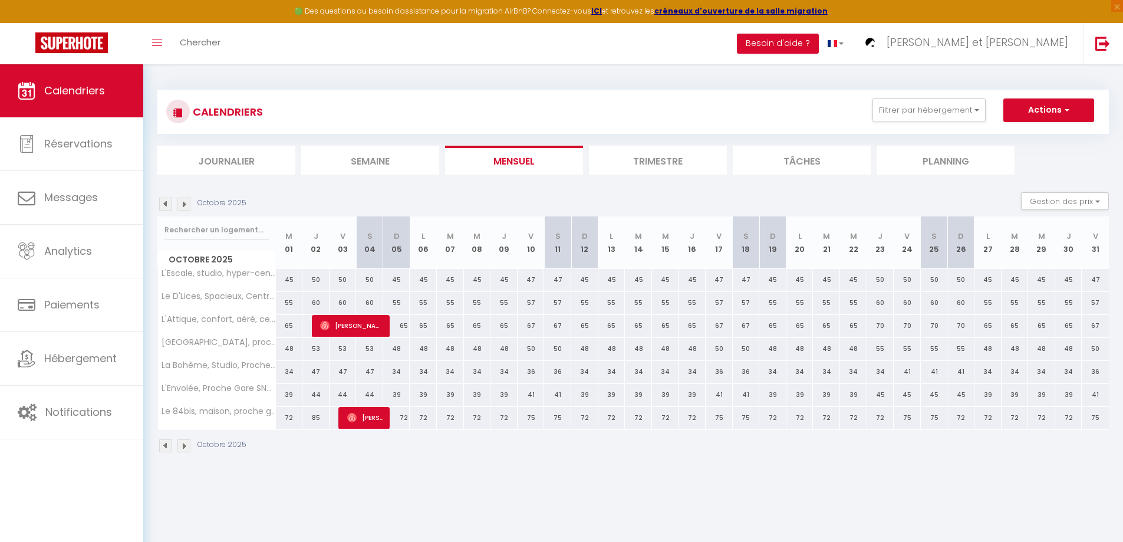
click at [166, 205] on img at bounding box center [165, 204] width 13 height 13
